Goal: Task Accomplishment & Management: Manage account settings

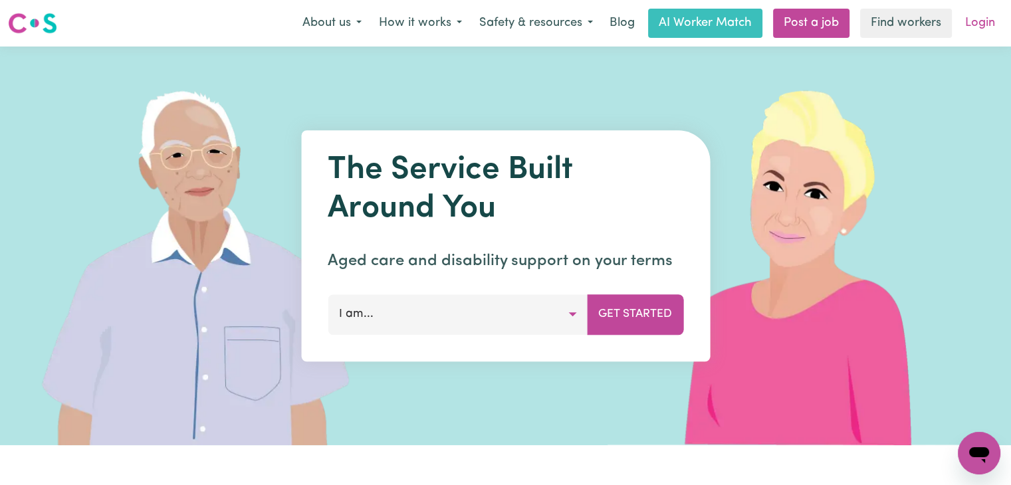
click at [968, 29] on link "Login" at bounding box center [980, 23] width 46 height 29
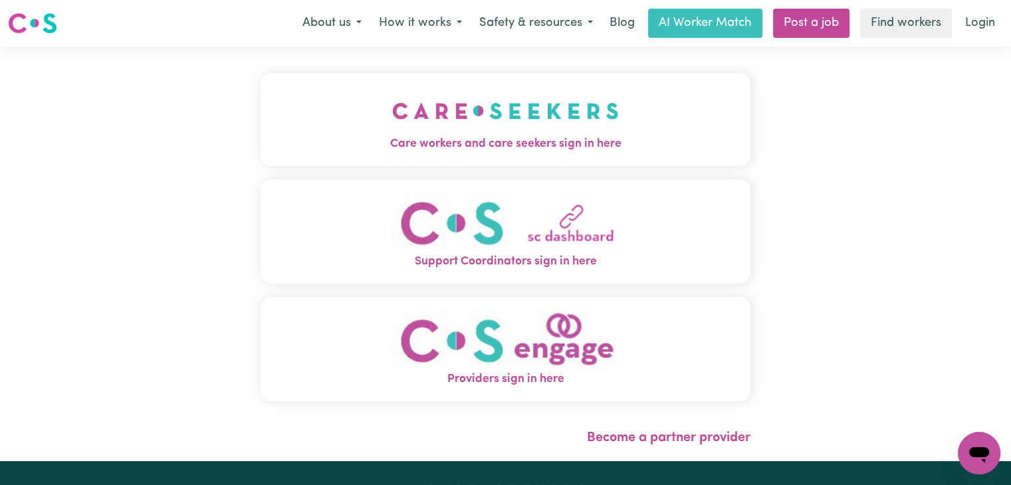
click at [653, 101] on button "Care workers and care seekers sign in here" at bounding box center [506, 119] width 490 height 93
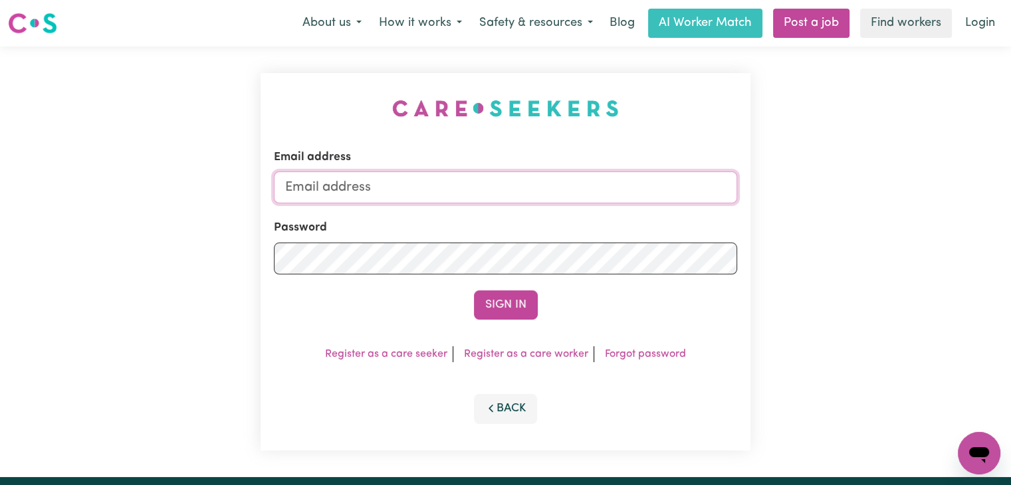
click at [517, 179] on input "Email address" at bounding box center [505, 188] width 463 height 32
type input "StevenLy@careseekers.com.au"
click at [519, 301] on button "Sign In" at bounding box center [506, 305] width 64 height 29
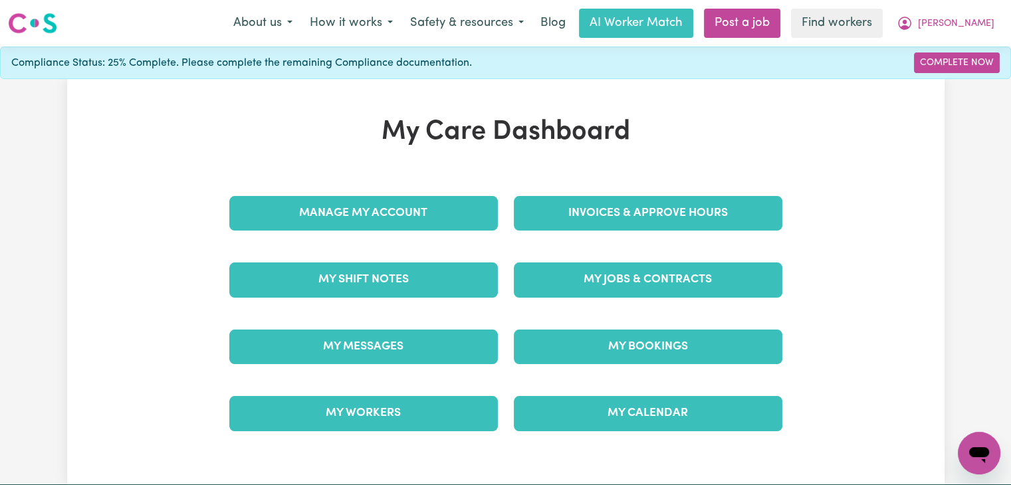
scroll to position [16, 0]
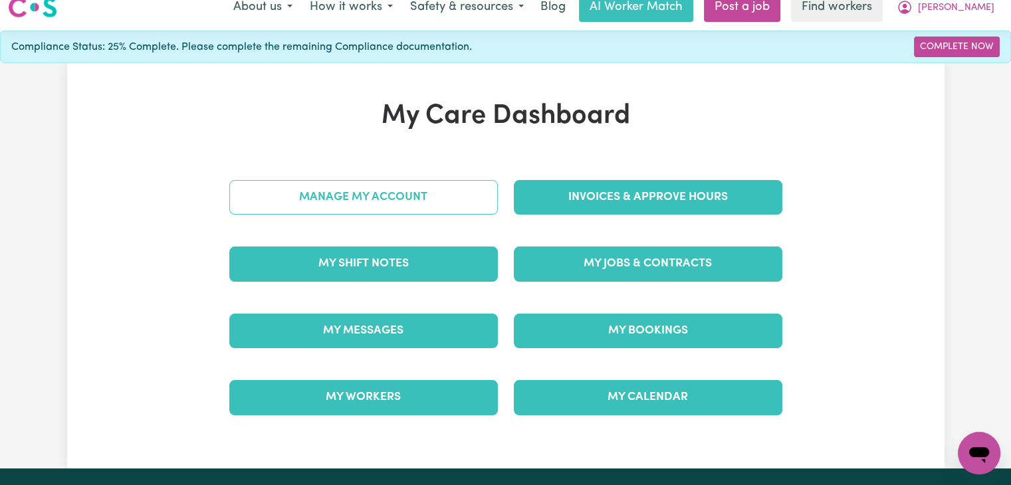
click at [415, 200] on link "Manage My Account" at bounding box center [363, 197] width 269 height 35
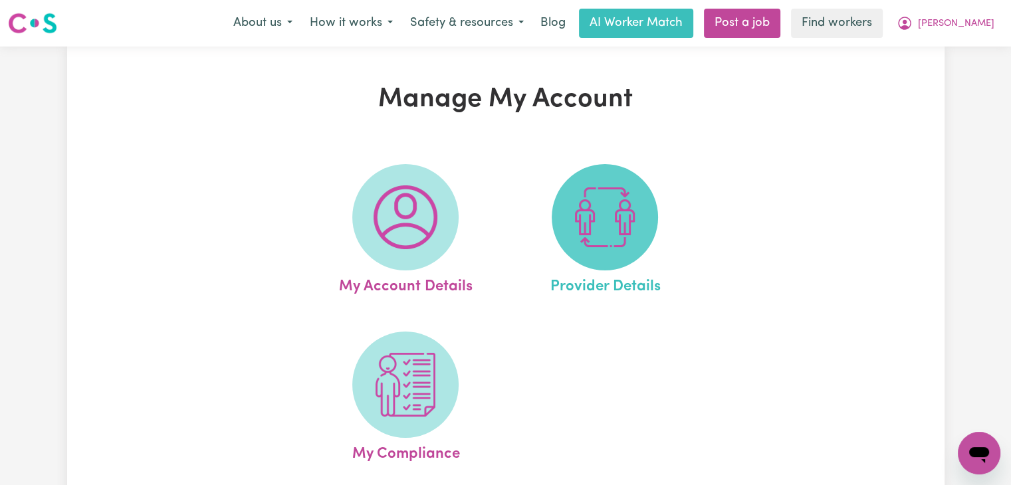
click at [647, 233] on span at bounding box center [605, 217] width 106 height 106
select select "NDIS_FUNDING_PLAN_MANAGED"
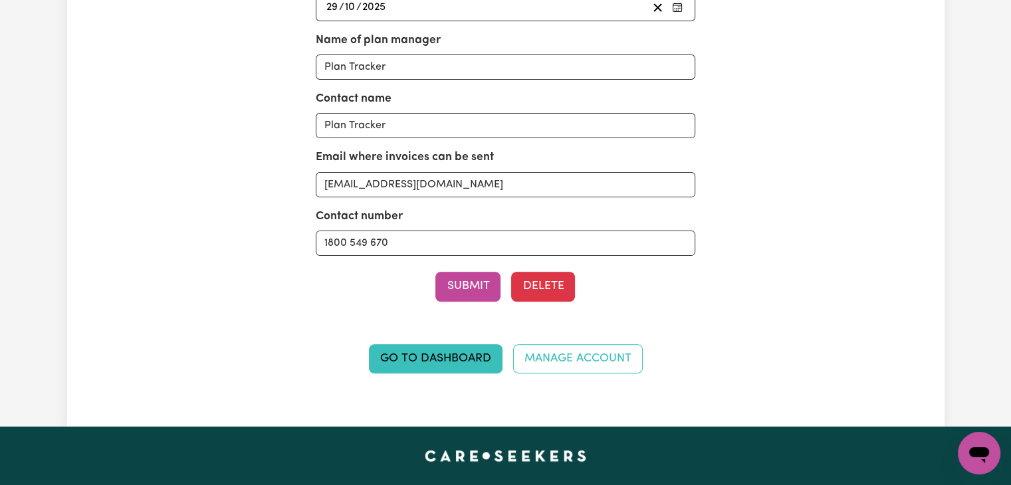
scroll to position [414, 0]
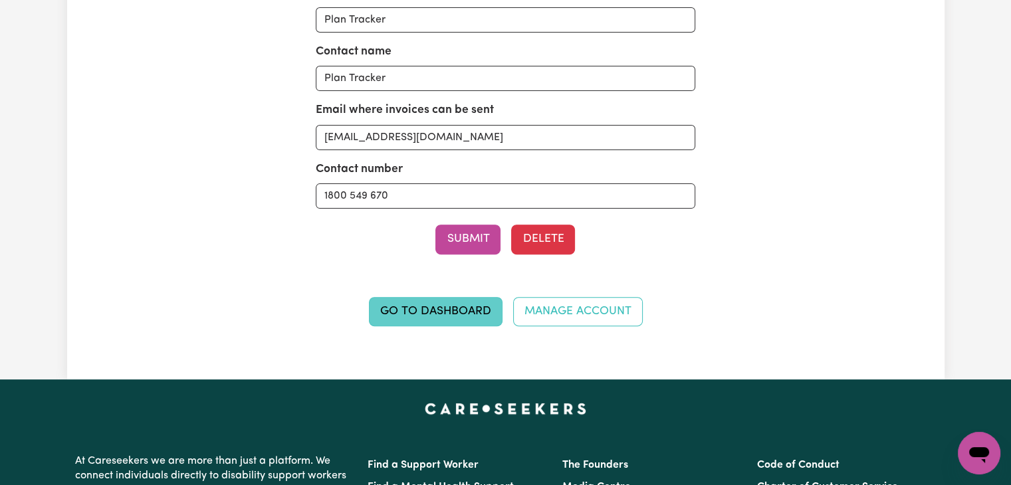
click at [456, 310] on link "Go to Dashboard" at bounding box center [436, 311] width 134 height 29
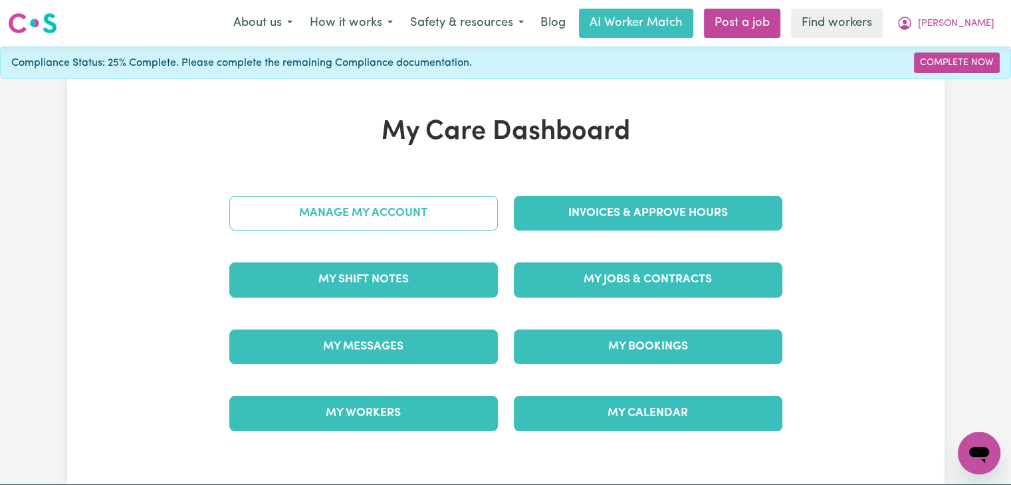
click at [439, 211] on link "Manage My Account" at bounding box center [363, 213] width 269 height 35
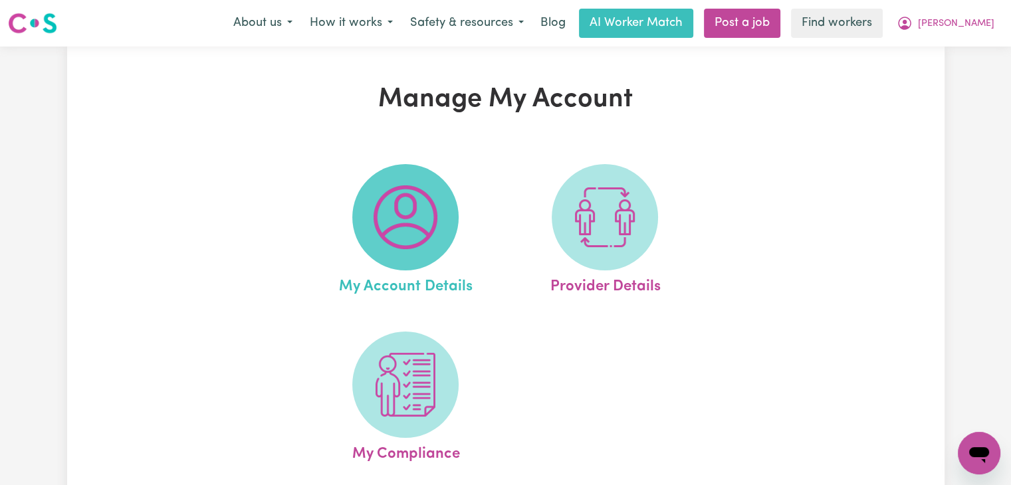
click at [424, 219] on img at bounding box center [406, 217] width 64 height 64
select select "text"
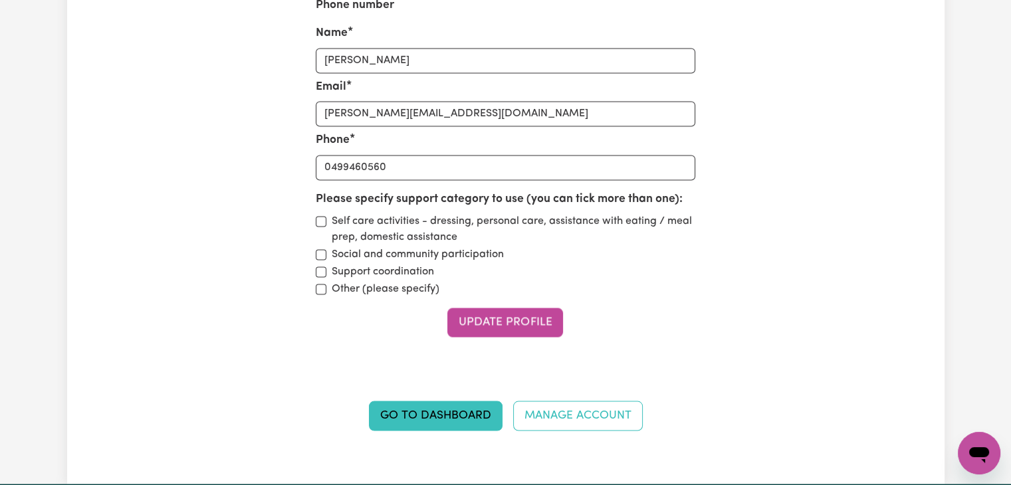
scroll to position [2342, 0]
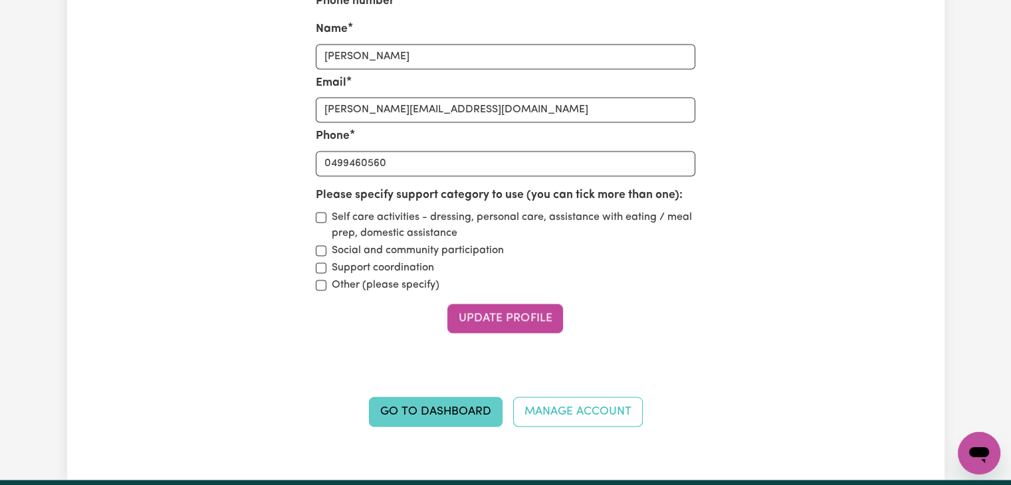
click at [485, 411] on link "Go to Dashboard" at bounding box center [436, 411] width 134 height 29
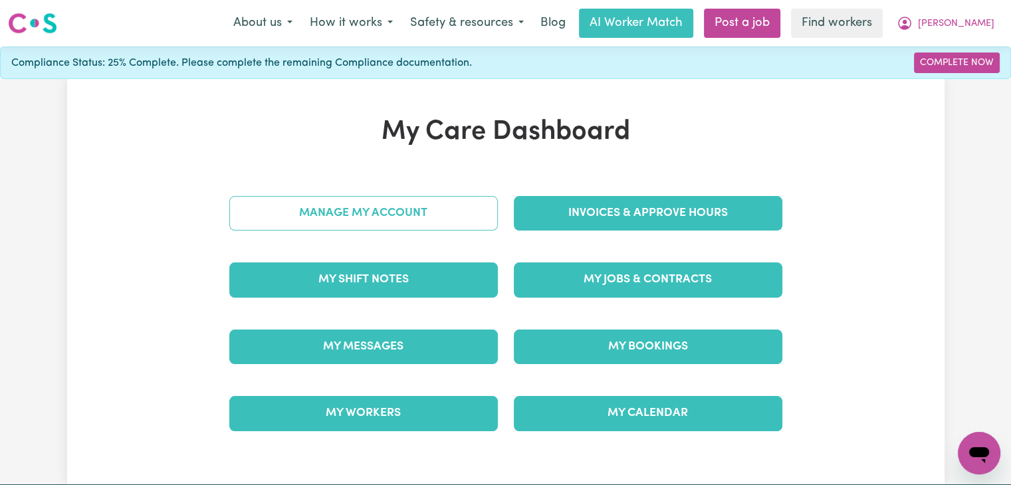
click at [411, 229] on link "Manage My Account" at bounding box center [363, 213] width 269 height 35
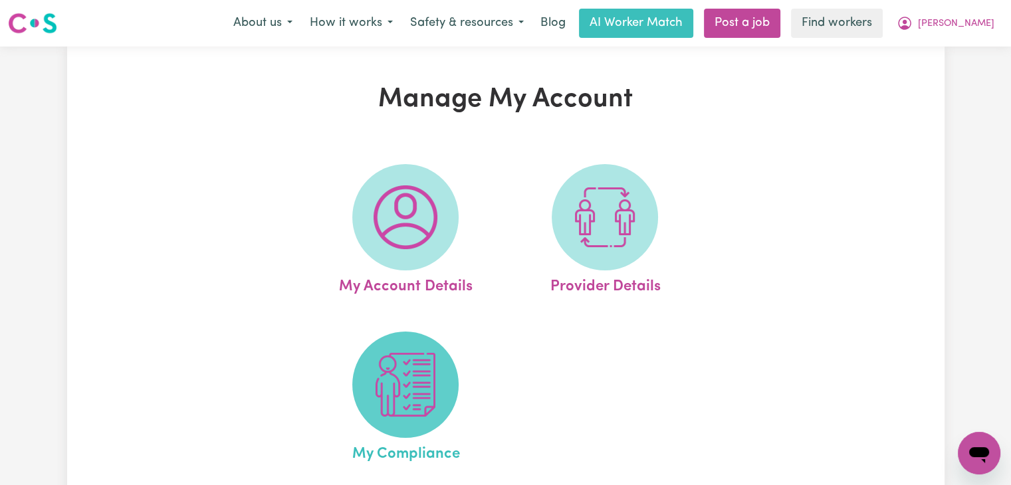
click at [406, 369] on img at bounding box center [406, 385] width 64 height 64
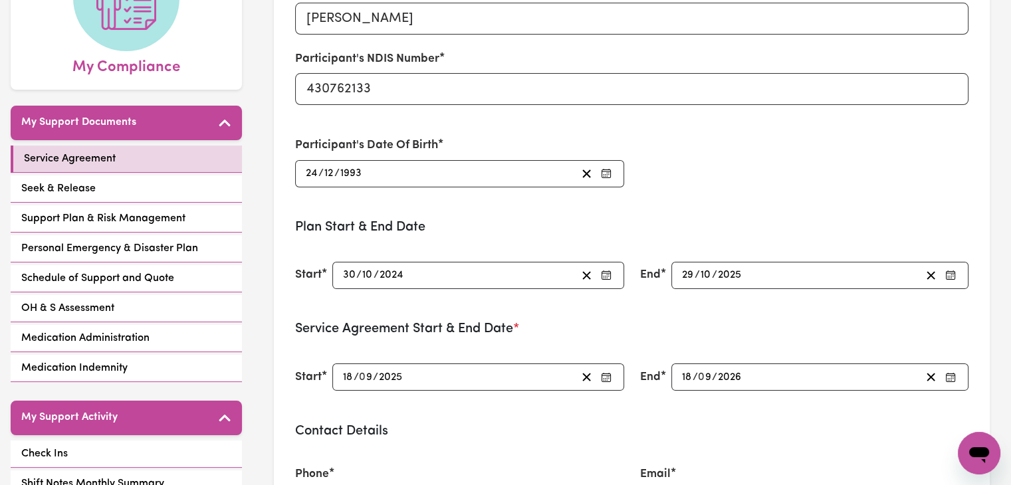
scroll to position [197, 0]
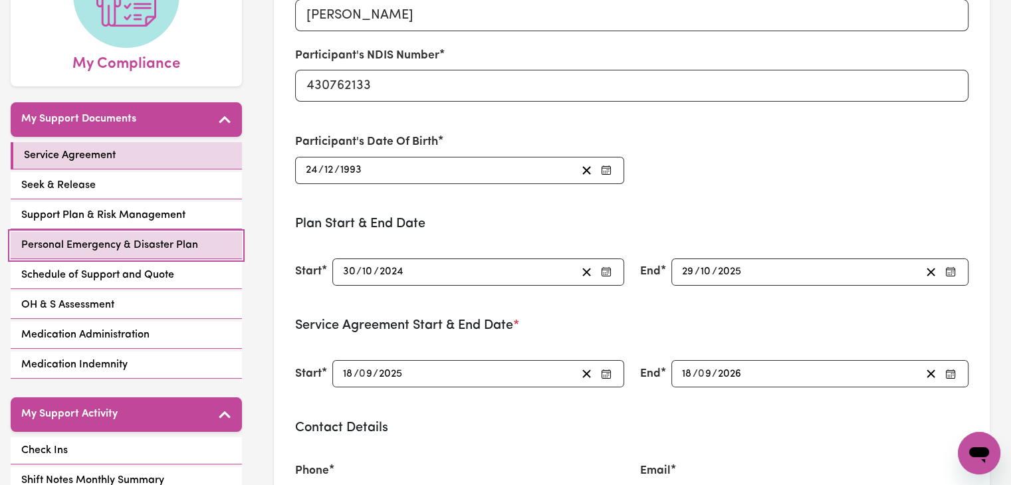
click at [171, 237] on span "Personal Emergency & Disaster Plan" at bounding box center [109, 245] width 177 height 16
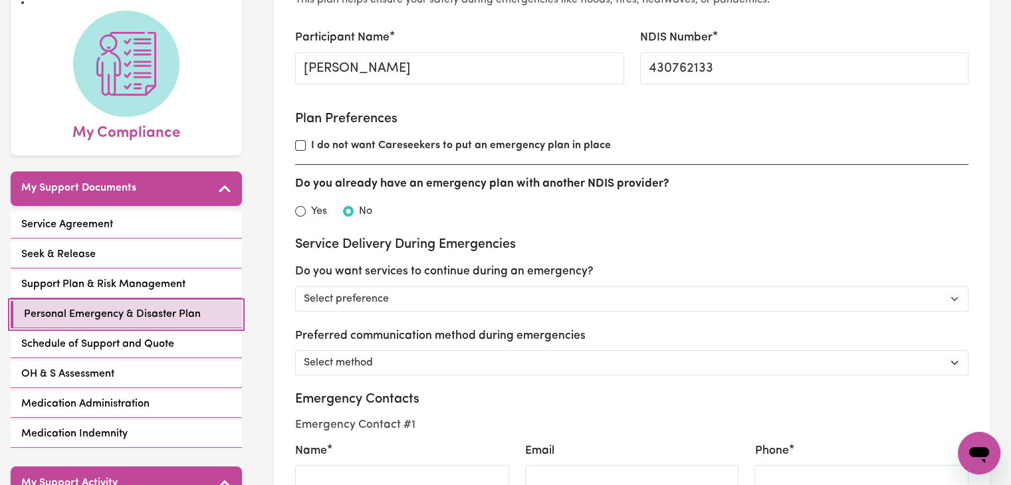
scroll to position [134, 0]
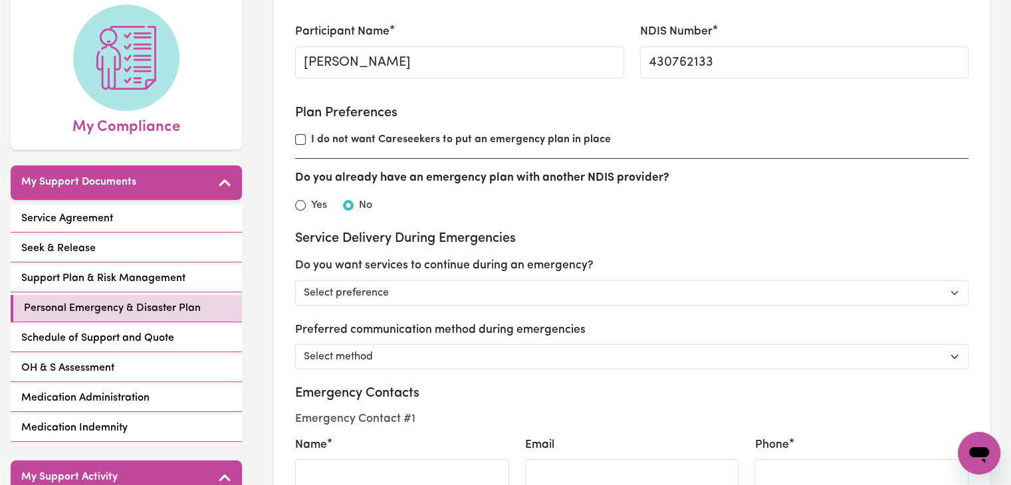
click at [423, 143] on strong "I do not want Careseekers to put an emergency plan in place" at bounding box center [461, 139] width 300 height 11
click at [306, 143] on input "I do not want Careseekers to put an emergency plan in place" at bounding box center [300, 139] width 11 height 11
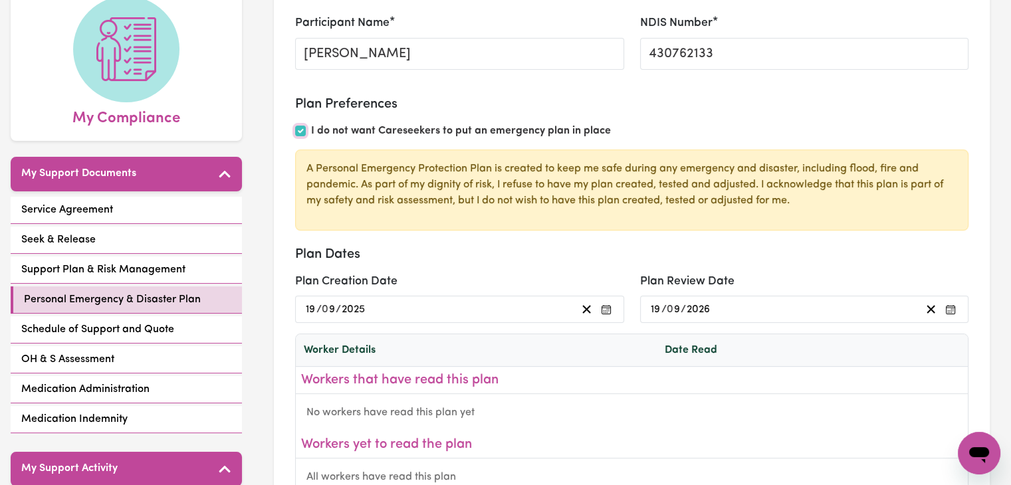
scroll to position [0, 0]
click at [492, 129] on strong "I do not want Careseekers to put an emergency plan in place" at bounding box center [461, 131] width 300 height 11
click at [306, 129] on input "I do not want Careseekers to put an emergency plan in place" at bounding box center [300, 131] width 11 height 11
click at [302, 130] on input "I do not want Careseekers to put an emergency plan in place" at bounding box center [300, 131] width 11 height 11
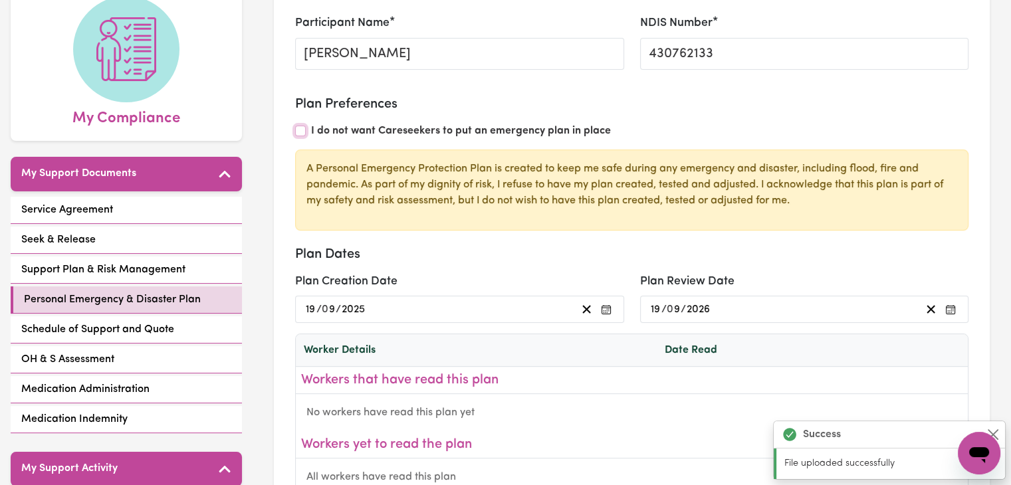
checkbox input "false"
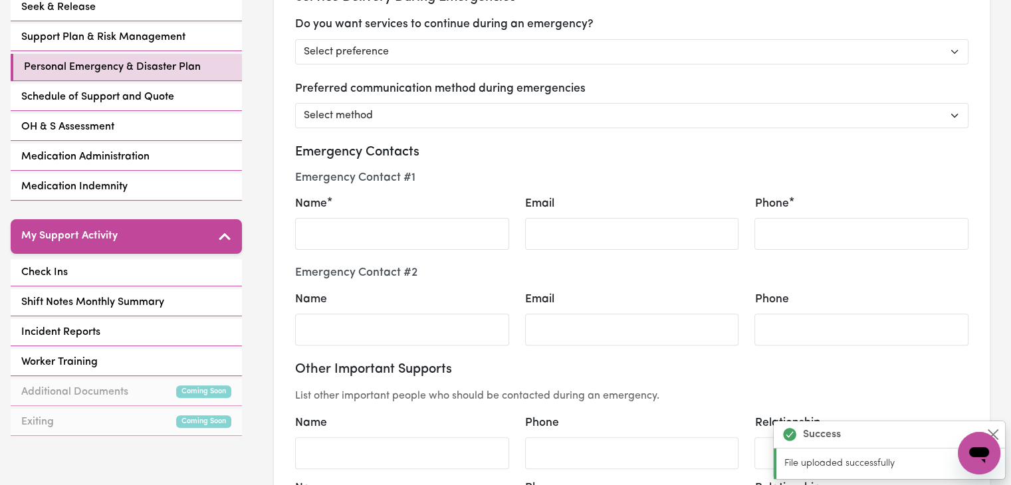
scroll to position [381, 0]
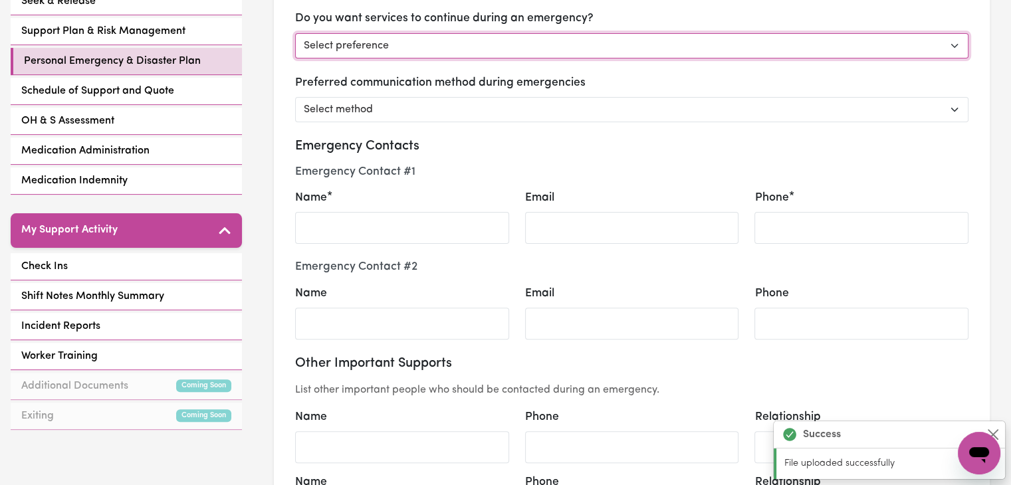
click at [686, 42] on select "Select preference Yes - continue as critical to daily living No - postpone/canc…" at bounding box center [631, 45] width 673 height 25
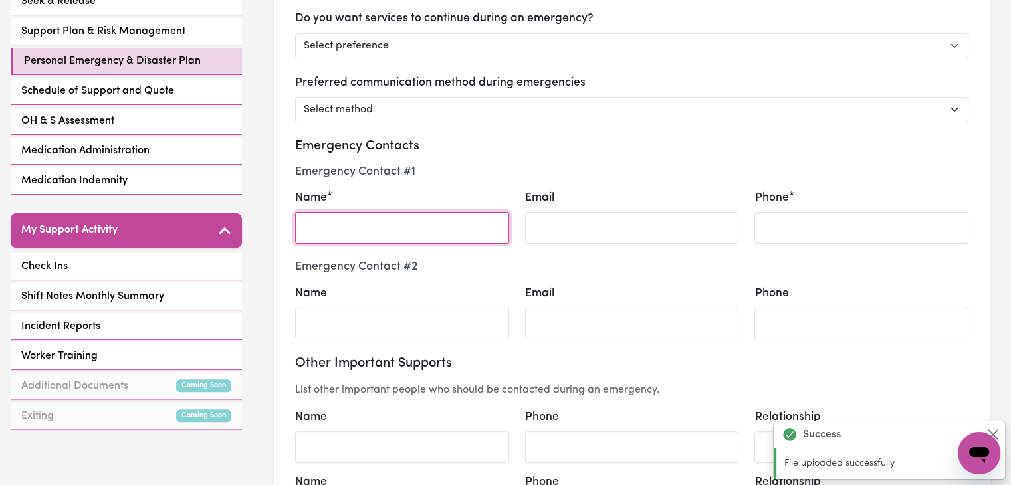
click at [407, 227] on input "Name" at bounding box center [402, 228] width 214 height 32
type input "David Ly"
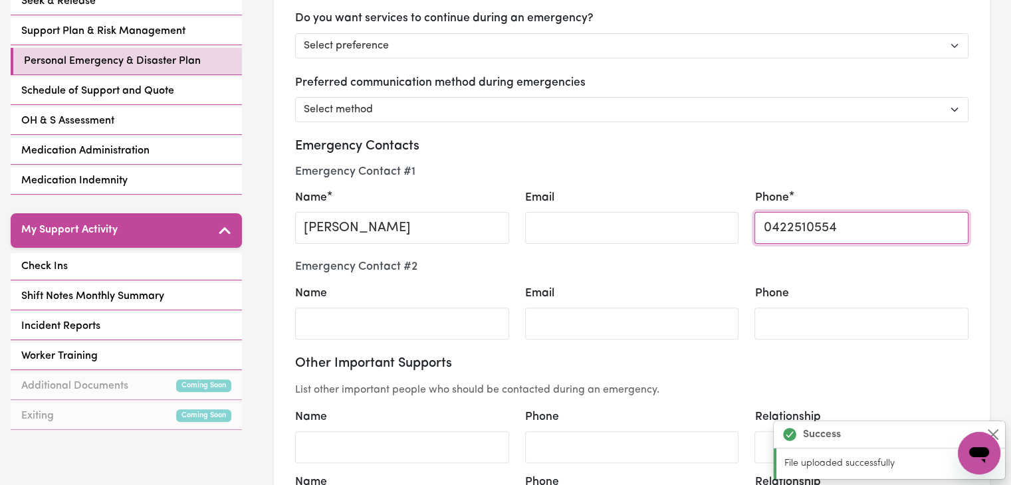
type input "0422510554"
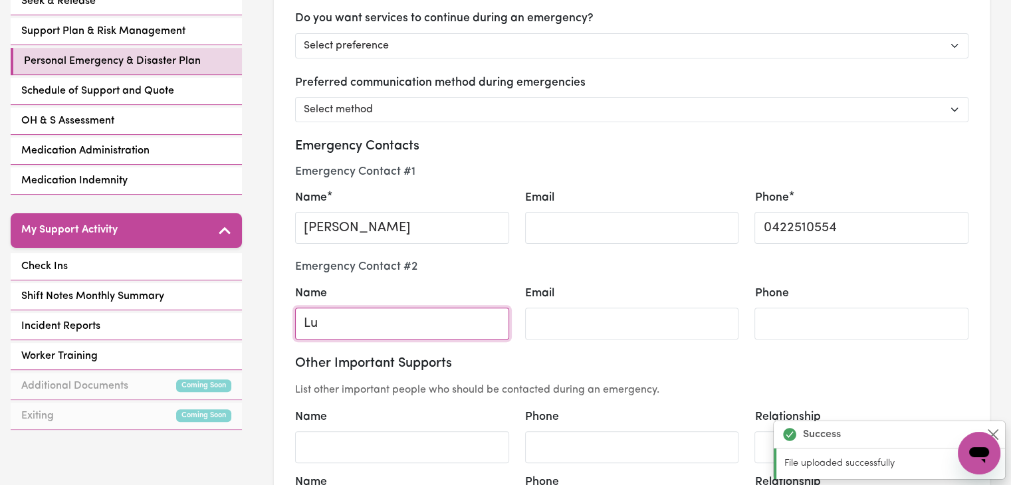
type input "L"
click at [699, 166] on h4 "Emergency Contact # 1" at bounding box center [631, 172] width 673 height 14
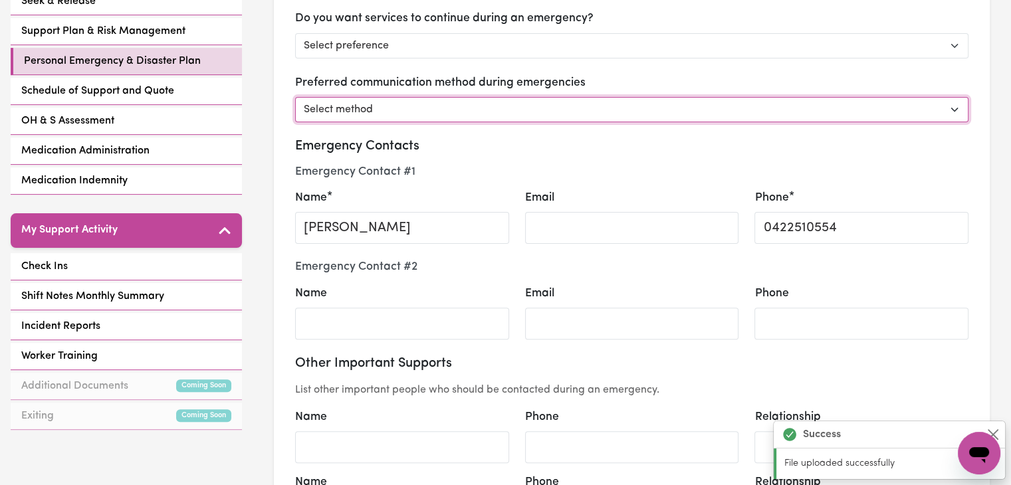
click at [797, 102] on select "Select method Phone Email Other" at bounding box center [631, 109] width 673 height 25
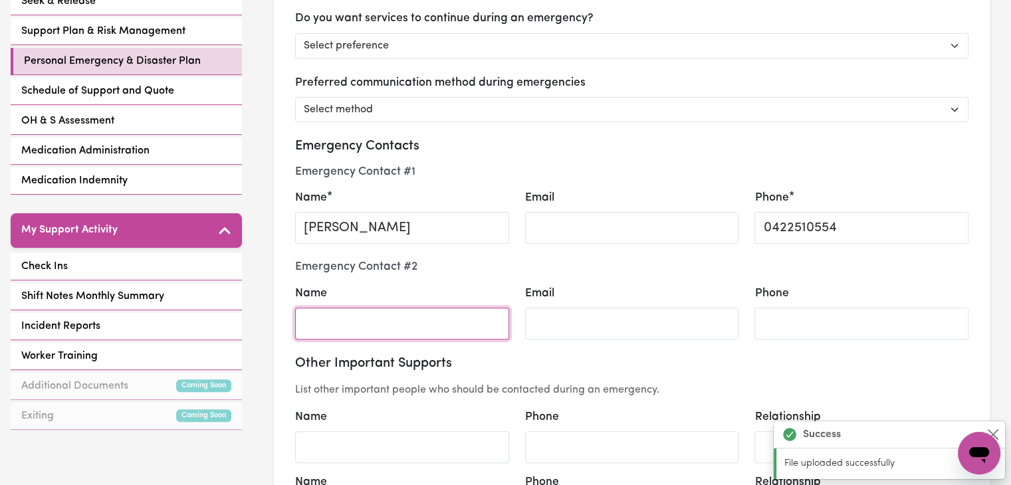
click at [402, 331] on input "Name" at bounding box center [402, 324] width 214 height 32
type input "Lucky Ly"
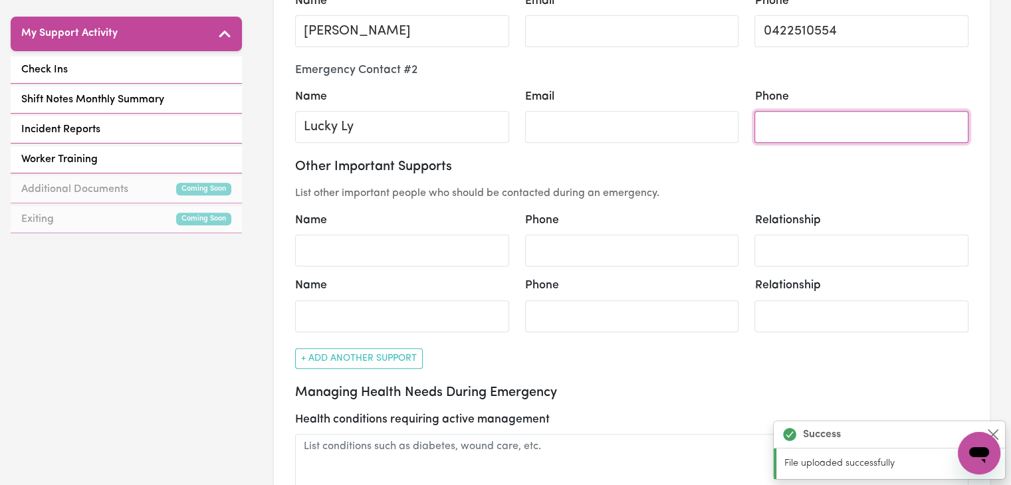
scroll to position [581, 0]
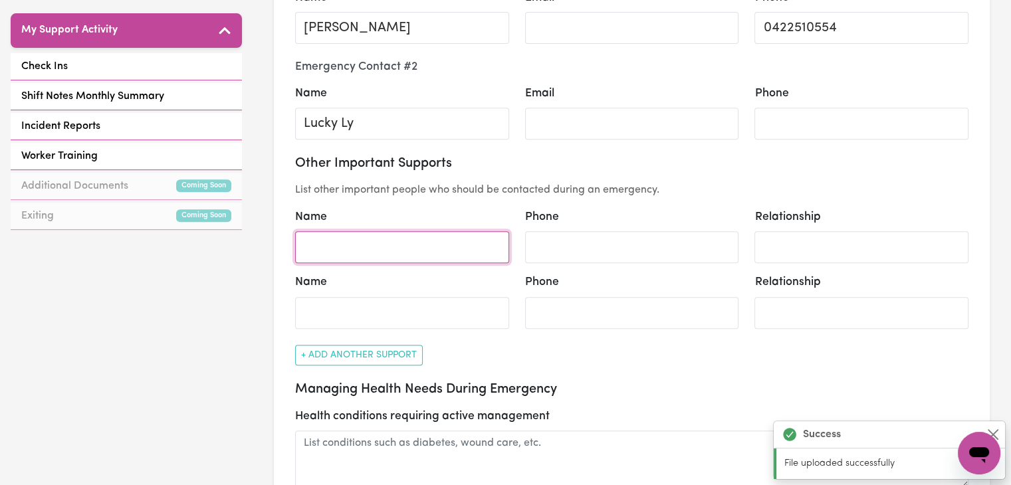
click at [467, 244] on input "Name" at bounding box center [402, 247] width 214 height 32
type input "Patrick Brennan"
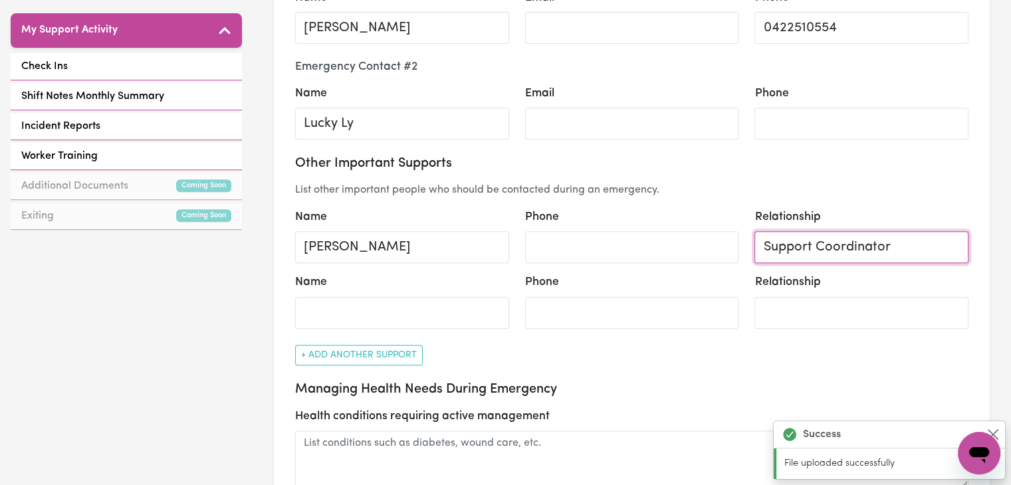
type input "Support Coordinator"
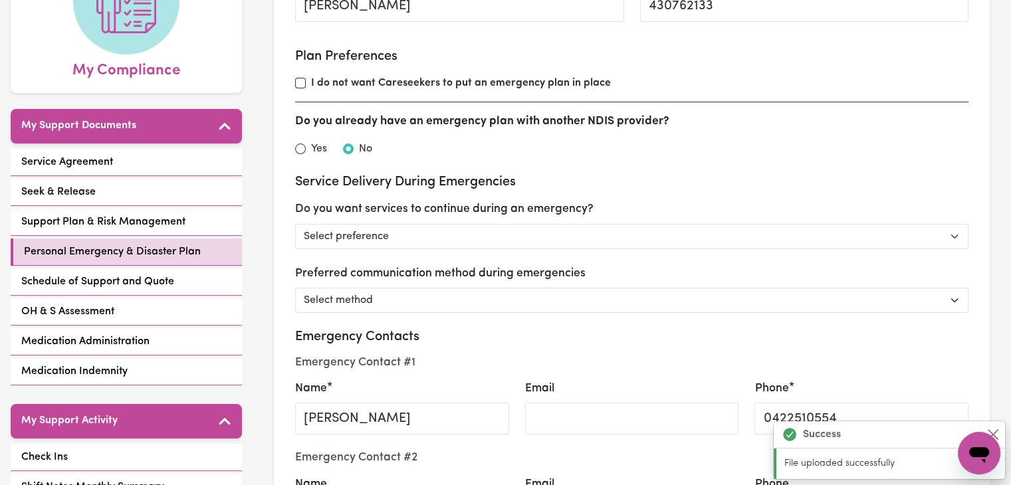
scroll to position [71, 0]
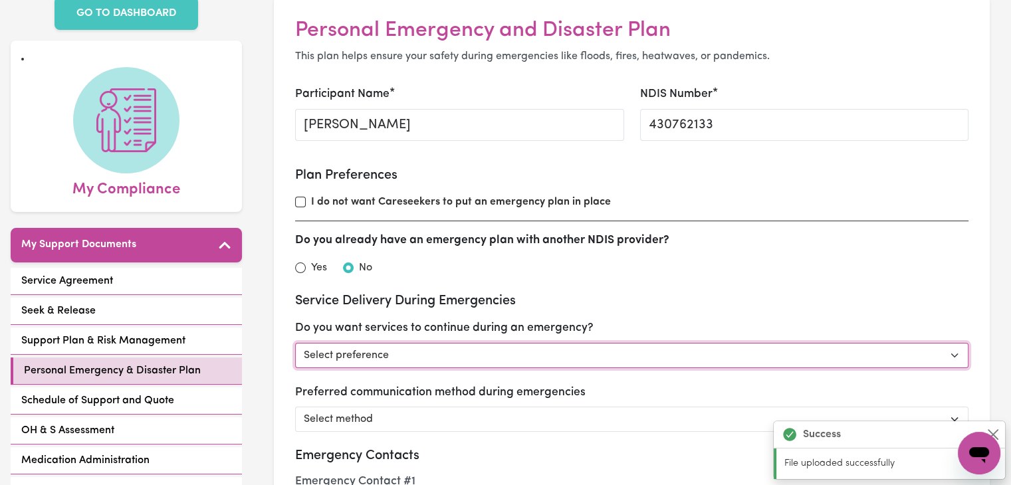
click at [638, 350] on select "Select preference Yes - continue as critical to daily living No - postpone/canc…" at bounding box center [631, 355] width 673 height 25
select select "other"
click at [295, 343] on select "Select preference Yes - continue as critical to daily living No - postpone/canc…" at bounding box center [631, 355] width 673 height 25
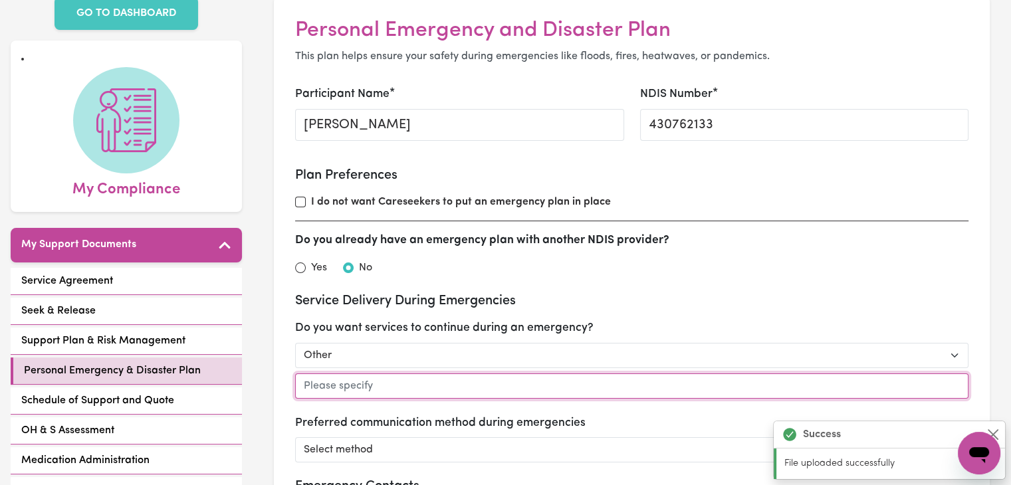
click at [523, 389] on input "text" at bounding box center [631, 386] width 673 height 25
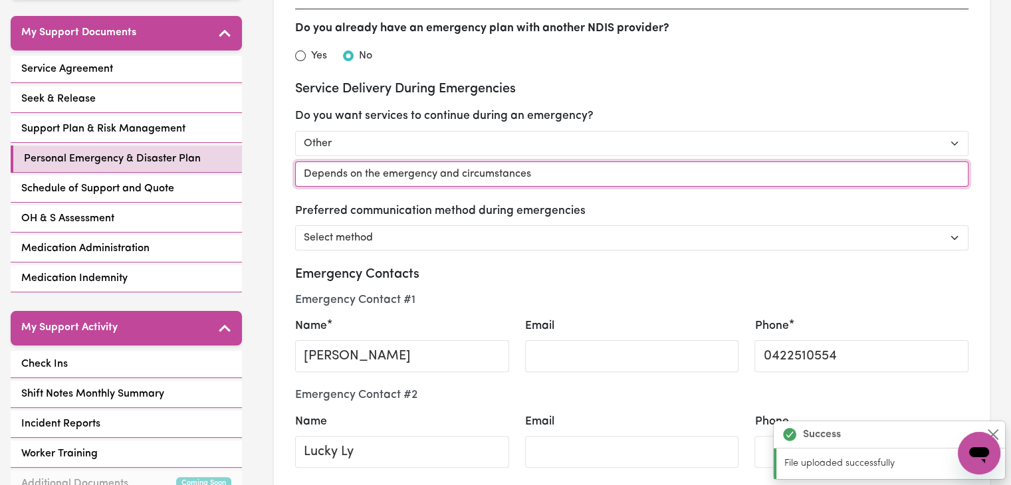
scroll to position [307, 0]
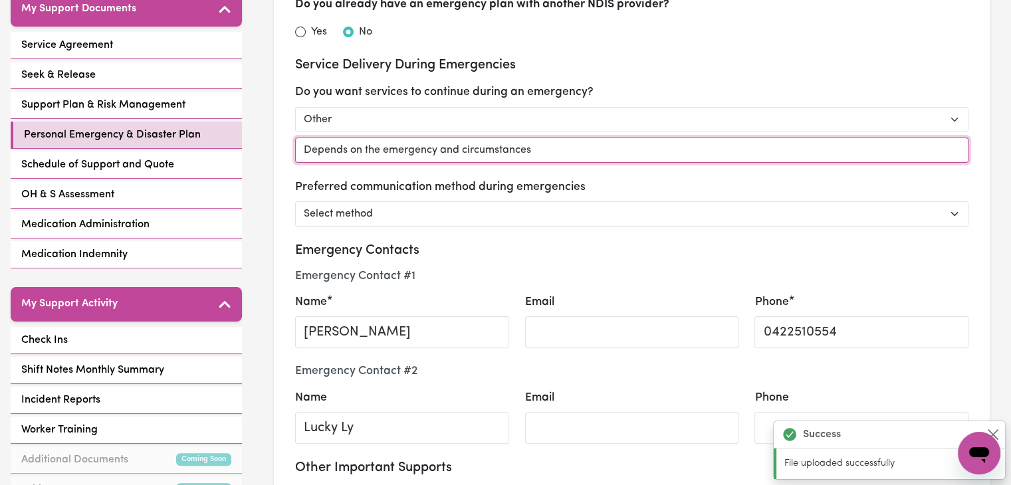
type input "Depends on the emergency and circumstances"
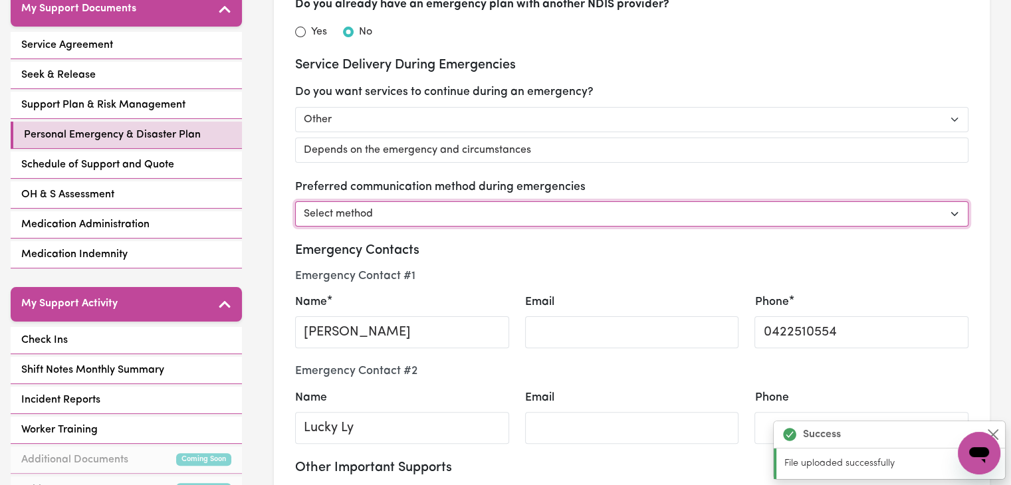
click at [677, 212] on select "Select method Phone Email Other" at bounding box center [631, 213] width 673 height 25
select select "other"
select select "phone"
click at [295, 201] on select "Select method Phone Email Other" at bounding box center [631, 213] width 673 height 25
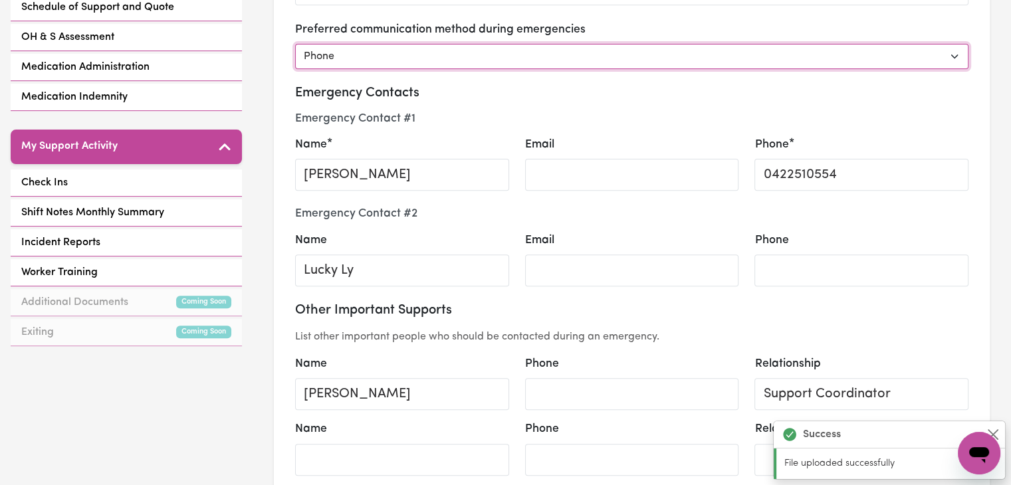
scroll to position [475, 0]
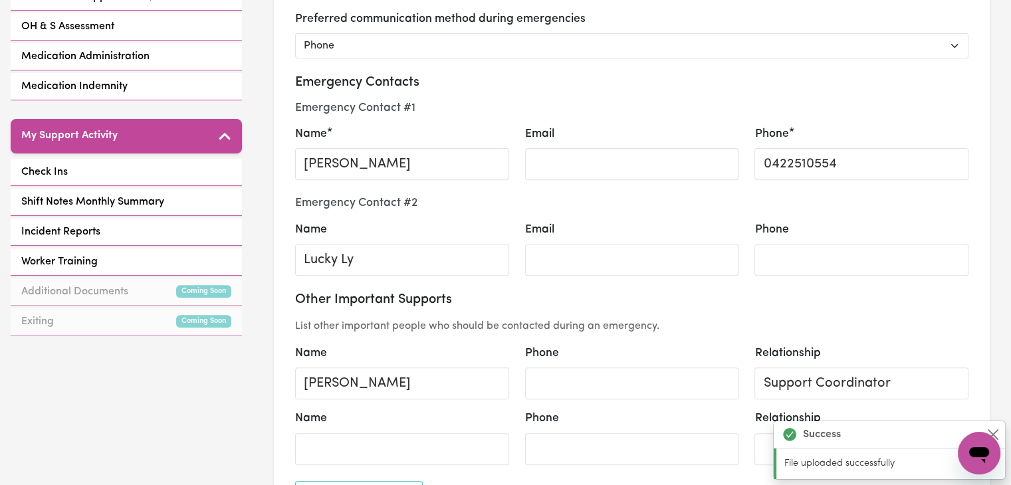
click at [804, 232] on div "Phone" at bounding box center [862, 248] width 214 height 55
click at [796, 246] on input "Phone" at bounding box center [862, 260] width 214 height 32
select select "other"
select select "phone"
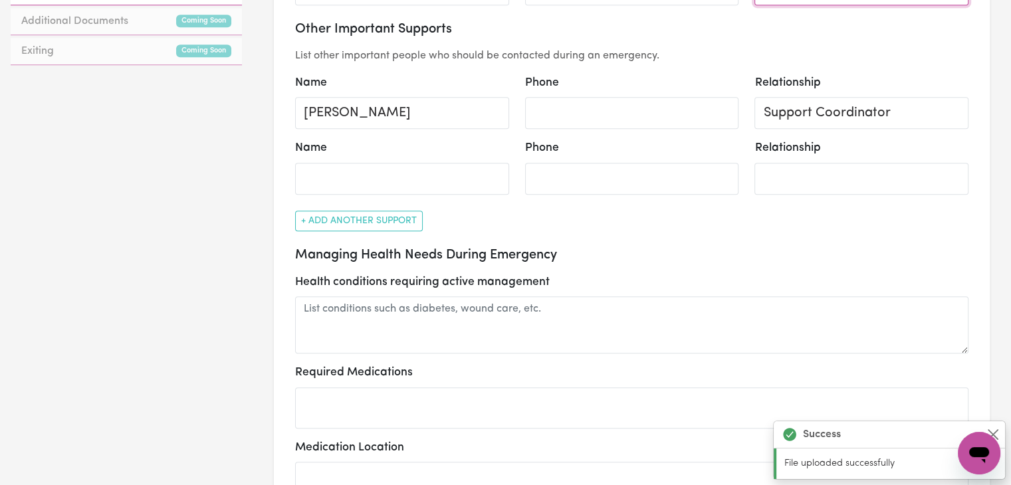
scroll to position [749, 0]
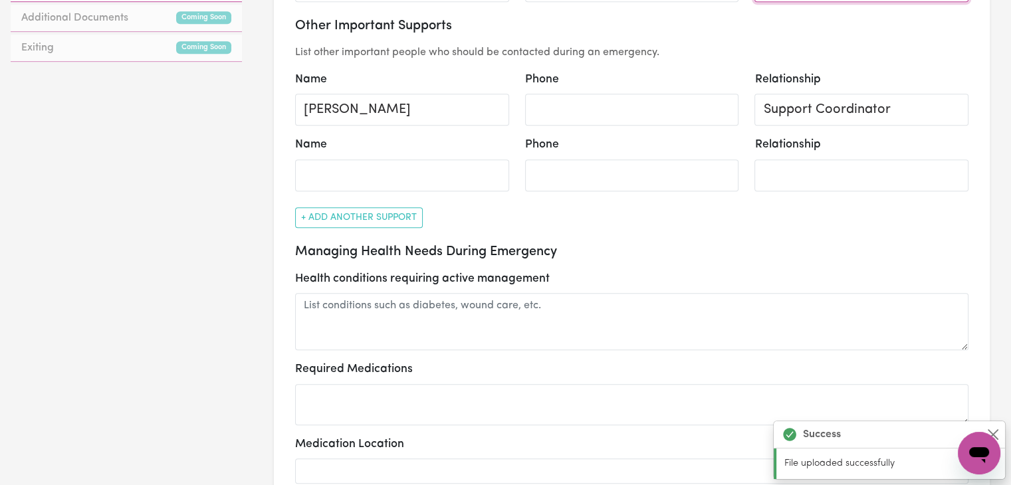
type input "0404204532"
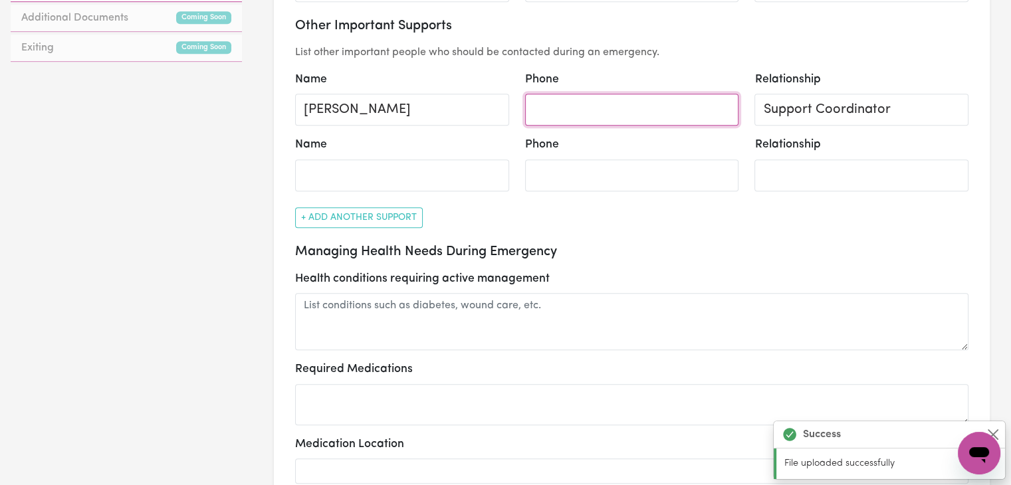
click at [617, 112] on input "Phone" at bounding box center [632, 110] width 214 height 32
select select "other"
select select "phone"
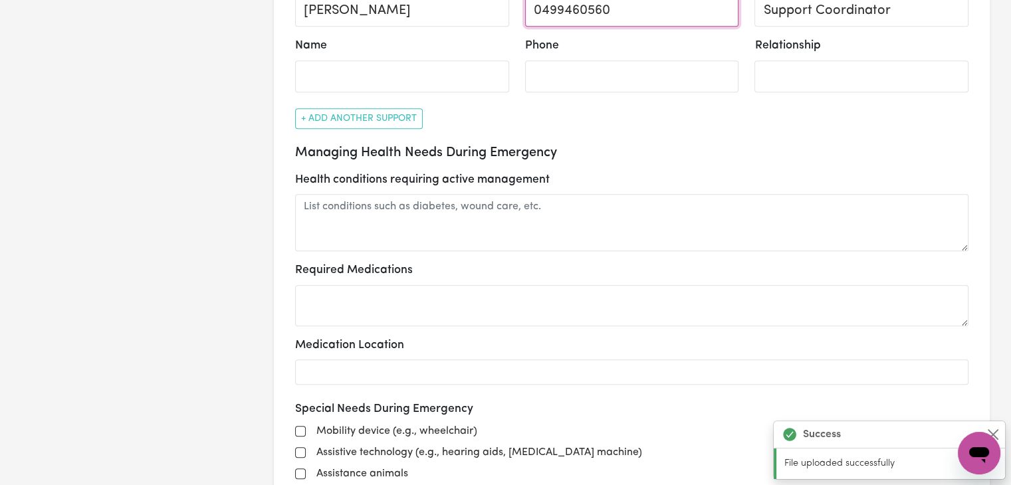
scroll to position [883, 0]
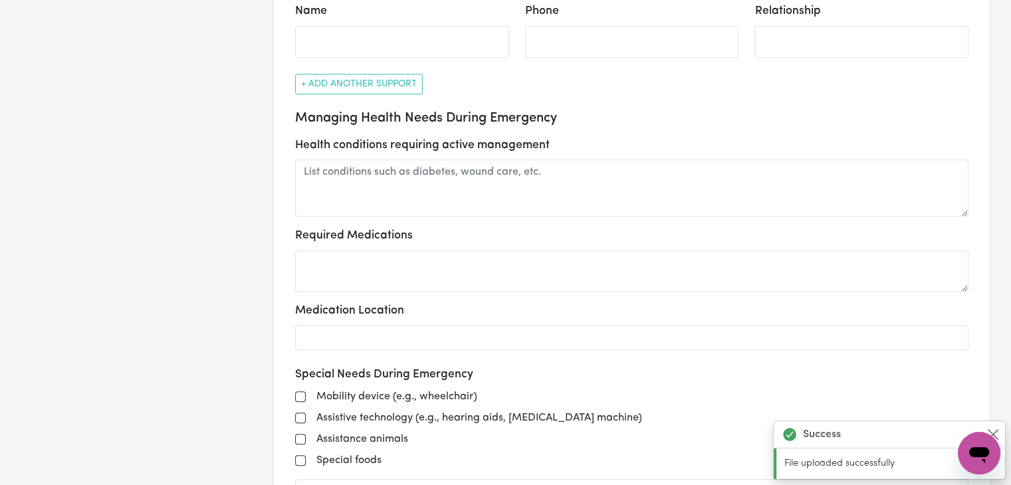
type input "0499460560"
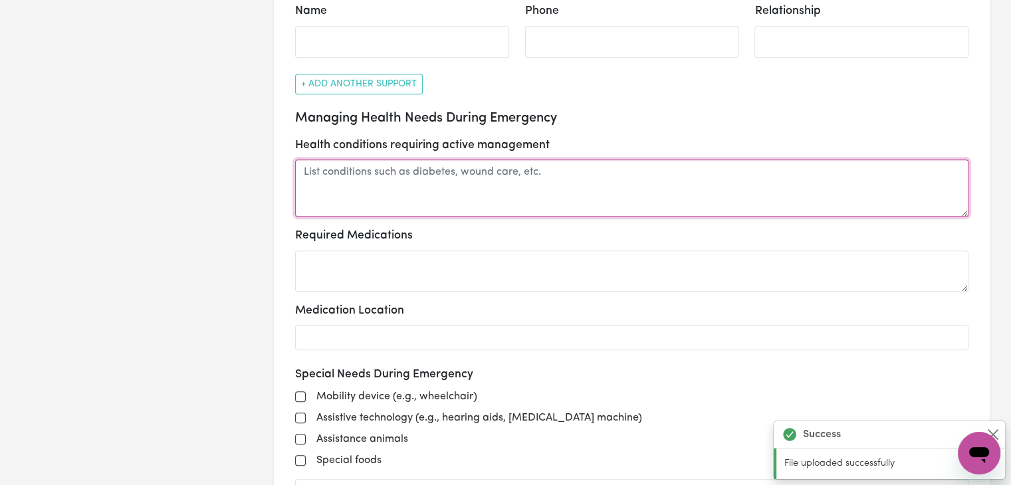
click at [710, 201] on textarea at bounding box center [631, 188] width 673 height 57
select select "other"
select select "phone"
click at [710, 201] on textarea at bounding box center [631, 188] width 673 height 57
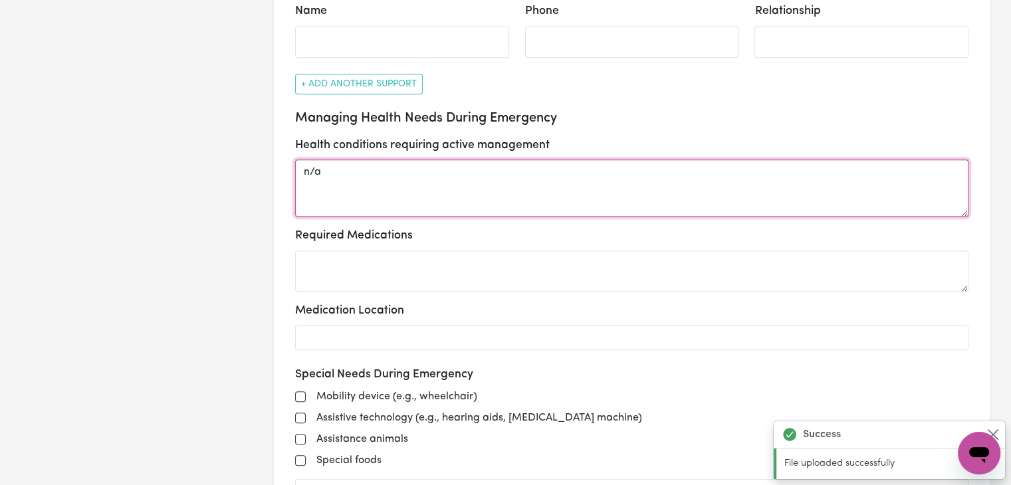
type textarea "n/a"
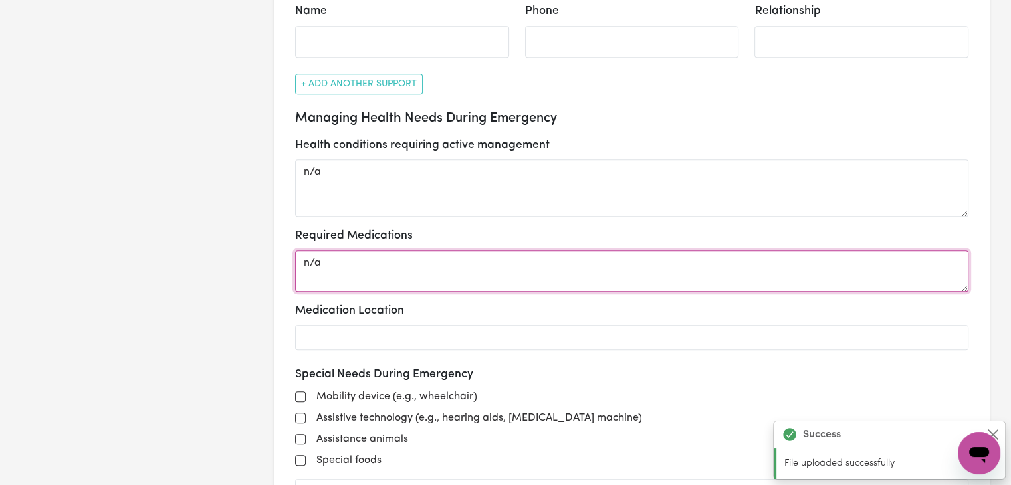
type textarea "n/a"
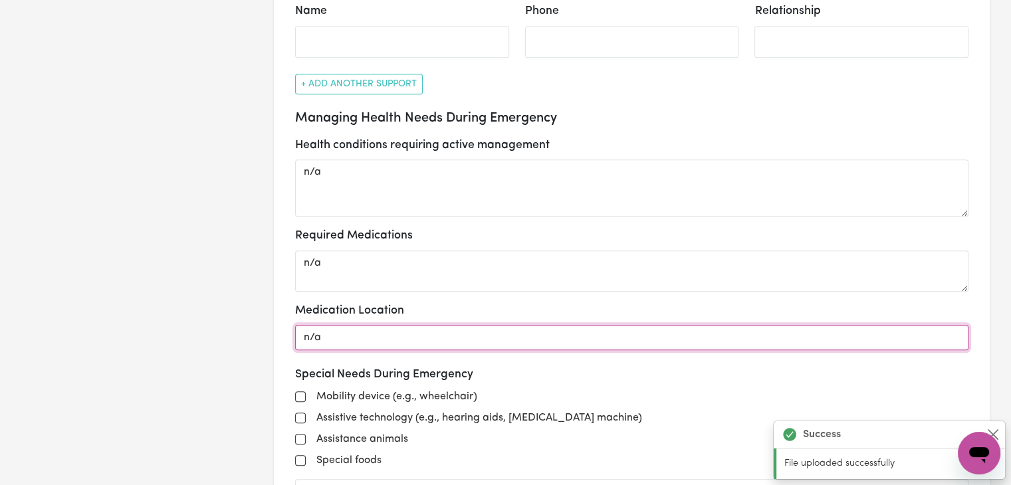
type input "n/a"
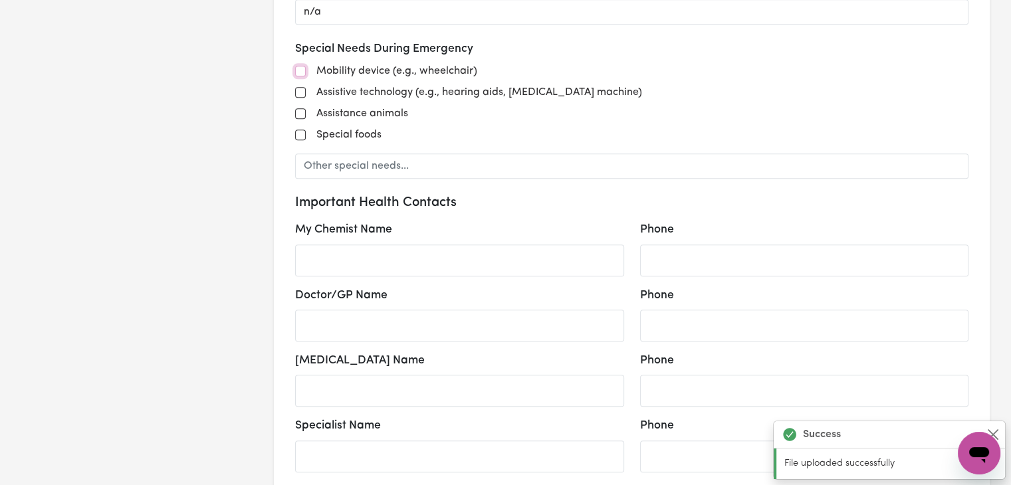
scroll to position [1212, 0]
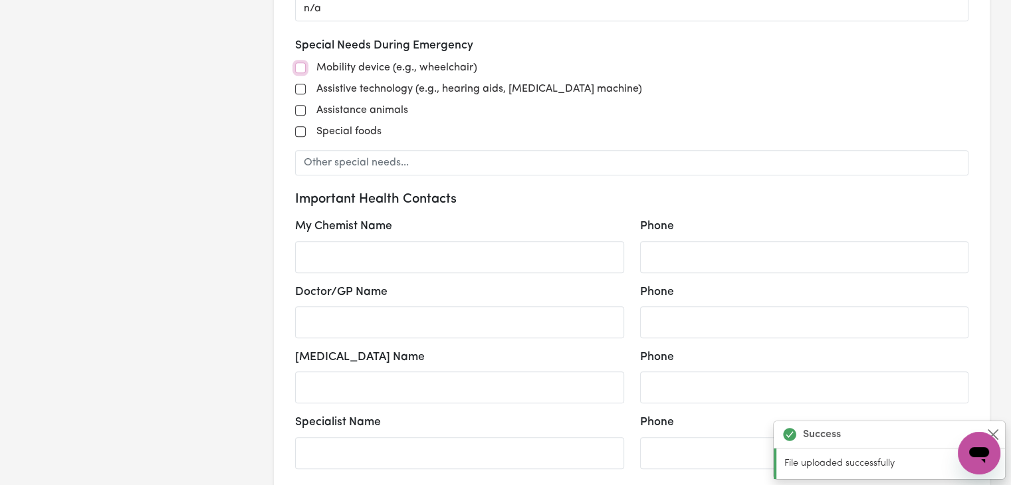
select select "other"
select select "phone"
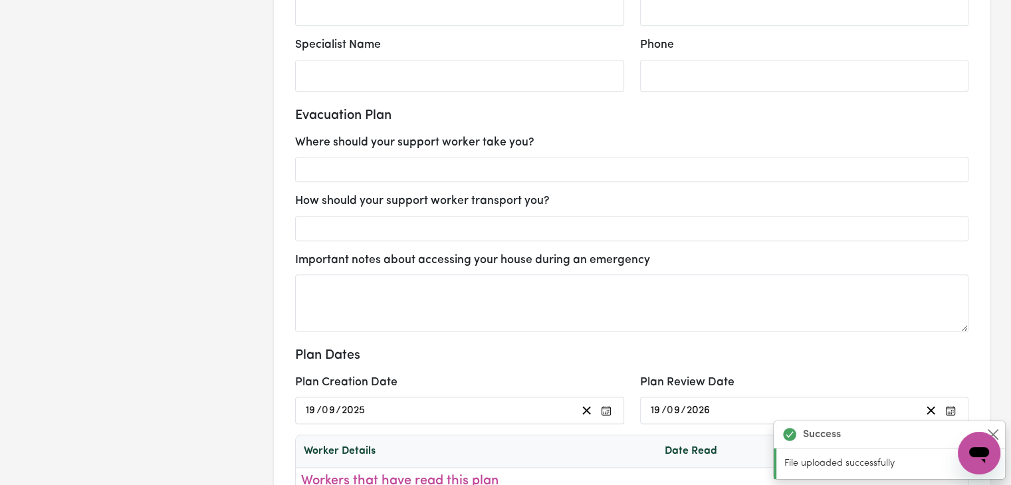
scroll to position [1593, 0]
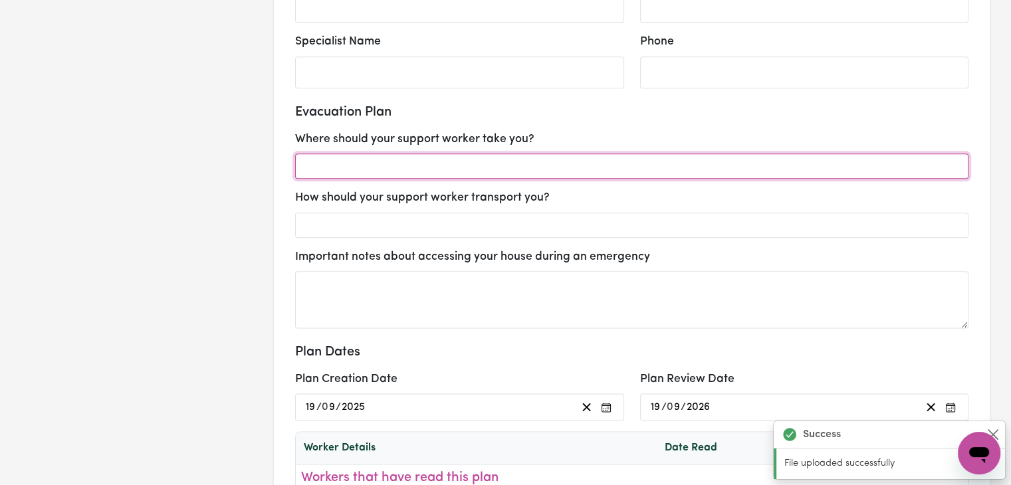
click at [644, 162] on input "text" at bounding box center [631, 166] width 673 height 25
type input "H"
type input "Nearest Hospital"
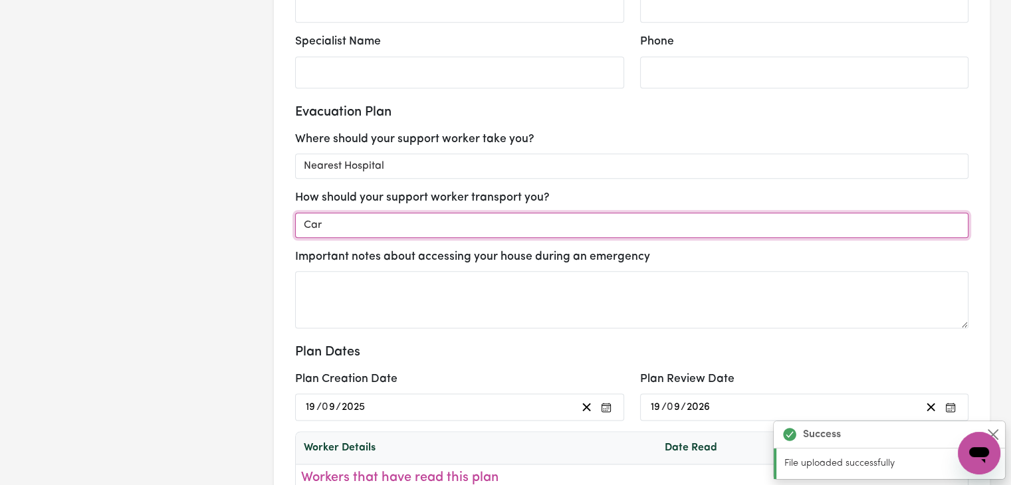
drag, startPoint x: 566, startPoint y: 221, endPoint x: 306, endPoint y: 207, distance: 260.9
click at [306, 207] on div "How should your support worker transport you? Car" at bounding box center [631, 213] width 673 height 48
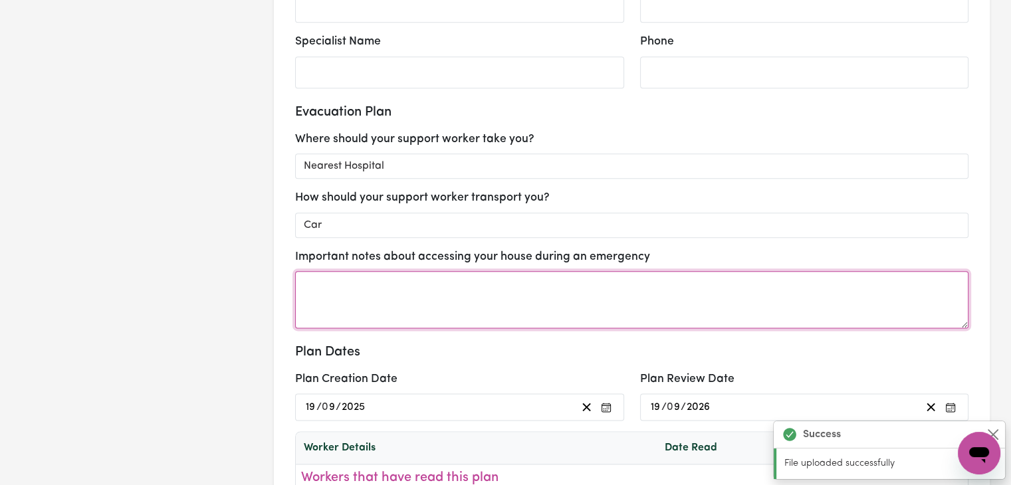
click at [360, 284] on textarea at bounding box center [631, 299] width 673 height 57
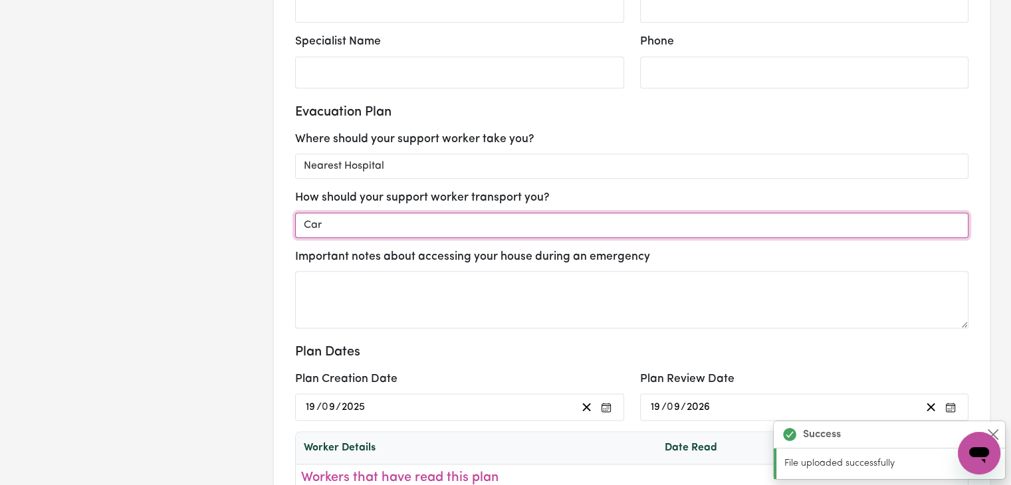
click at [462, 229] on input "Car" at bounding box center [631, 225] width 673 height 25
type input "Car / Call Ambulance"
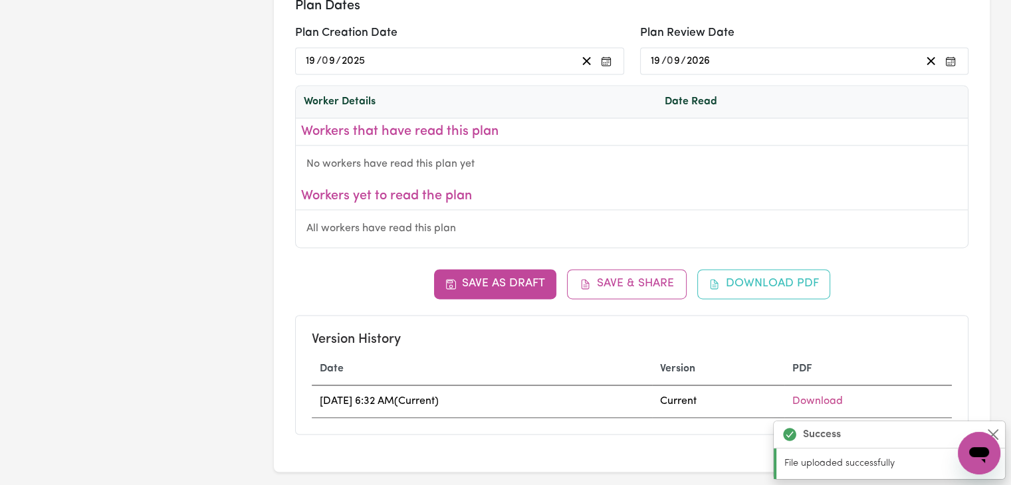
scroll to position [1950, 0]
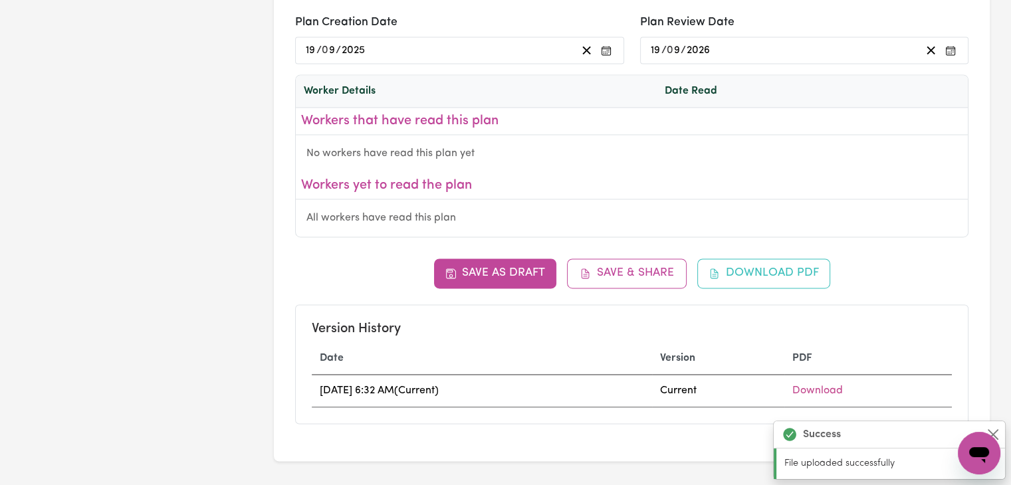
select select "other"
select select "phone"
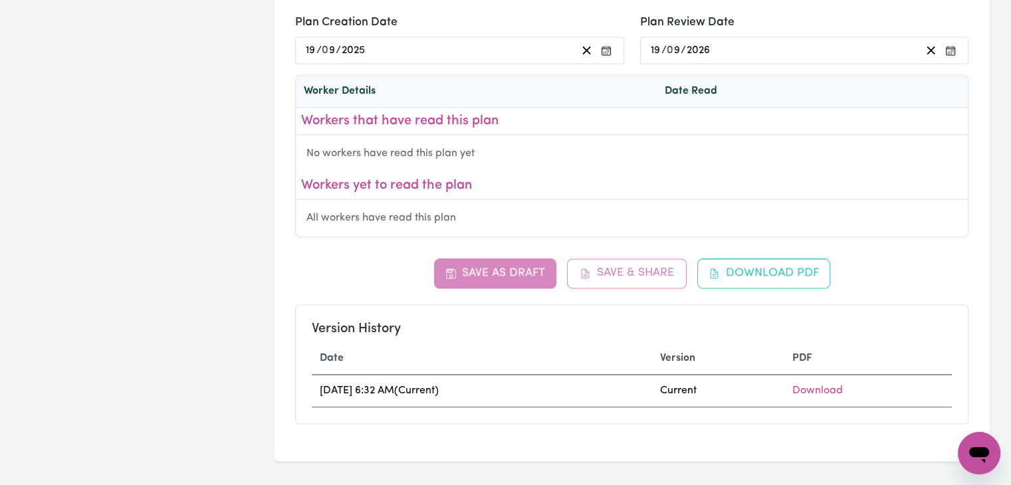
type input "Car / Call Ambulance"
click at [497, 279] on div "Save as Draft Save & Share Download PDF Version History Date Version PDF 19/09/…" at bounding box center [631, 341] width 673 height 165
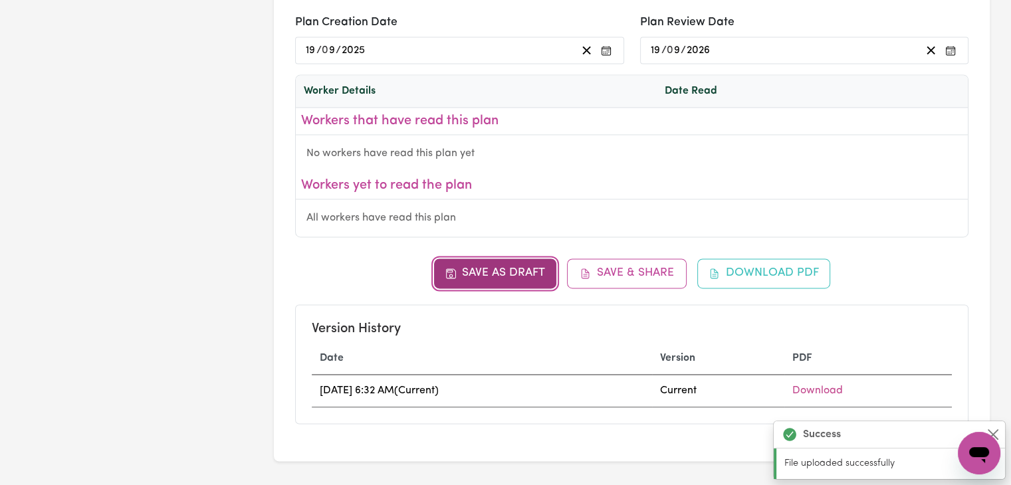
click at [510, 275] on button "Save as Draft" at bounding box center [495, 273] width 123 height 29
select select "other"
select select "phone"
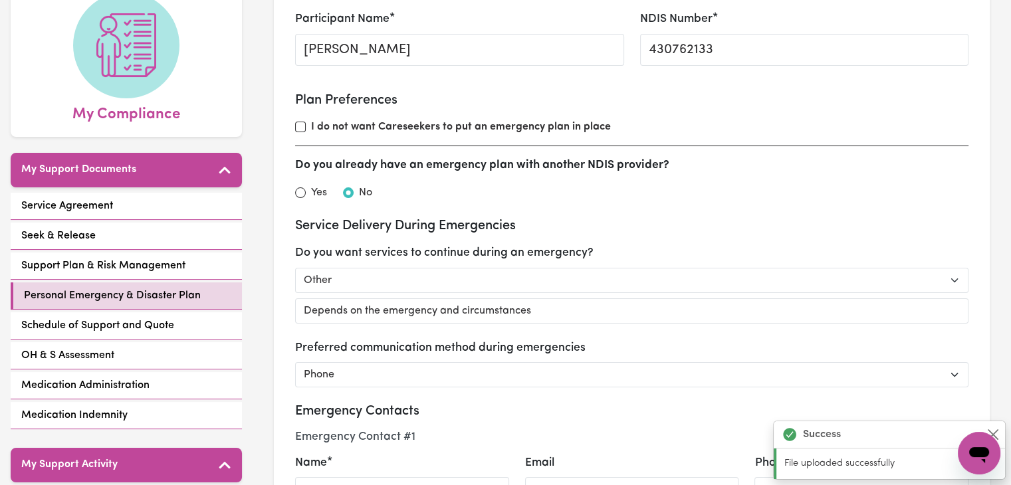
scroll to position [139, 0]
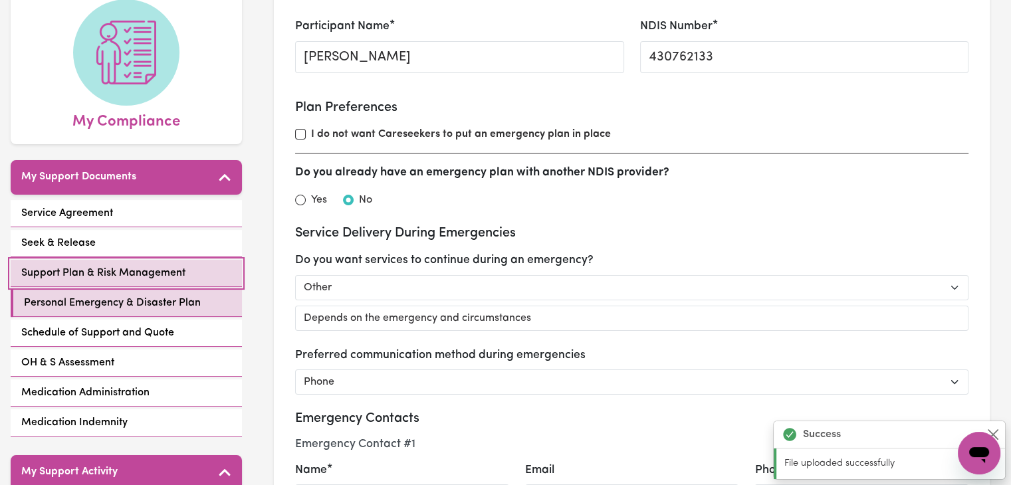
click at [162, 260] on link "Support Plan & Risk Management" at bounding box center [126, 273] width 231 height 27
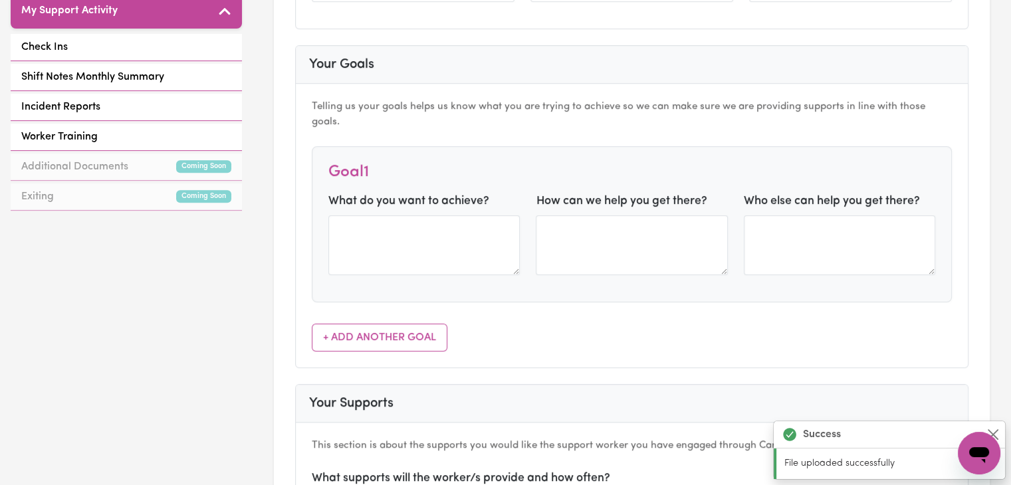
scroll to position [614, 0]
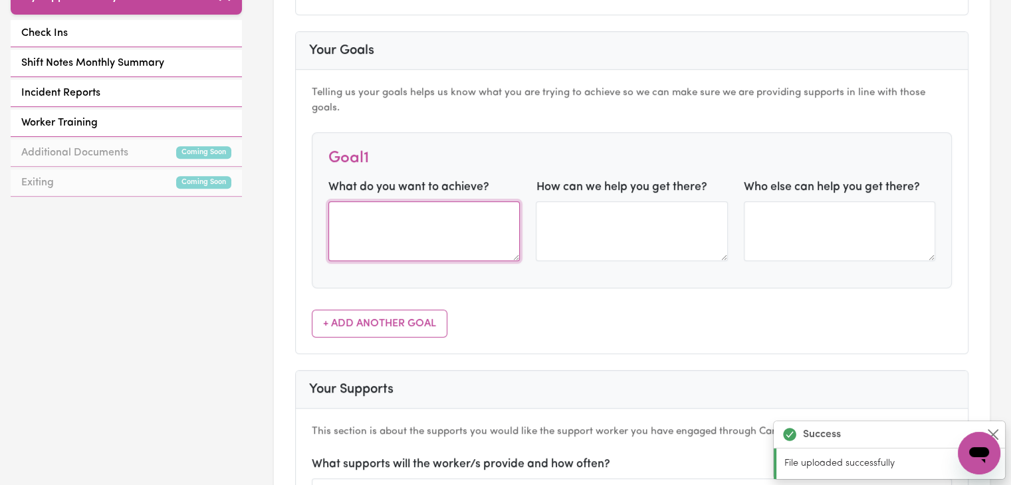
click at [491, 206] on textarea at bounding box center [423, 231] width 191 height 60
type textarea "D"
type textarea "I"
type textarea "More independence with Daily Living Skills Building"
drag, startPoint x: 486, startPoint y: 213, endPoint x: 463, endPoint y: 201, distance: 26.2
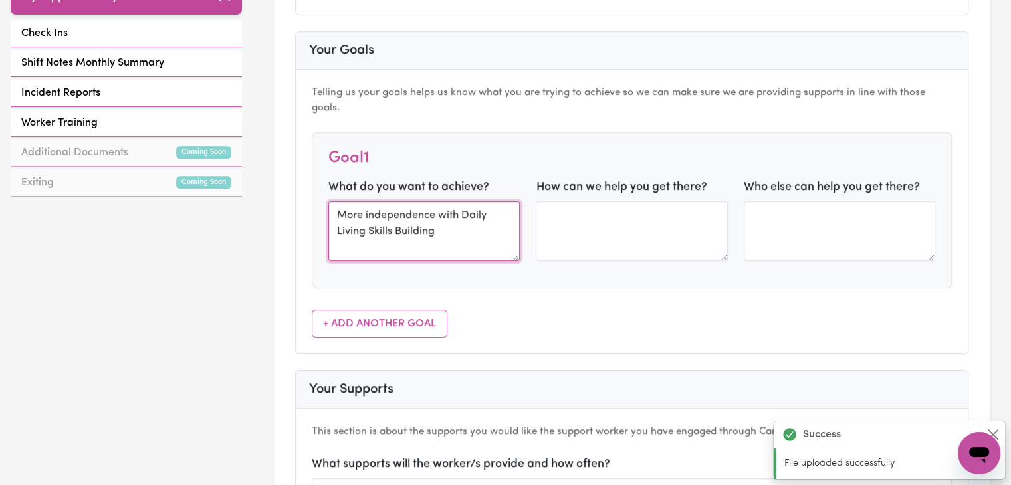
click at [463, 201] on textarea "More independence with Daily Living Skills Building" at bounding box center [423, 231] width 191 height 60
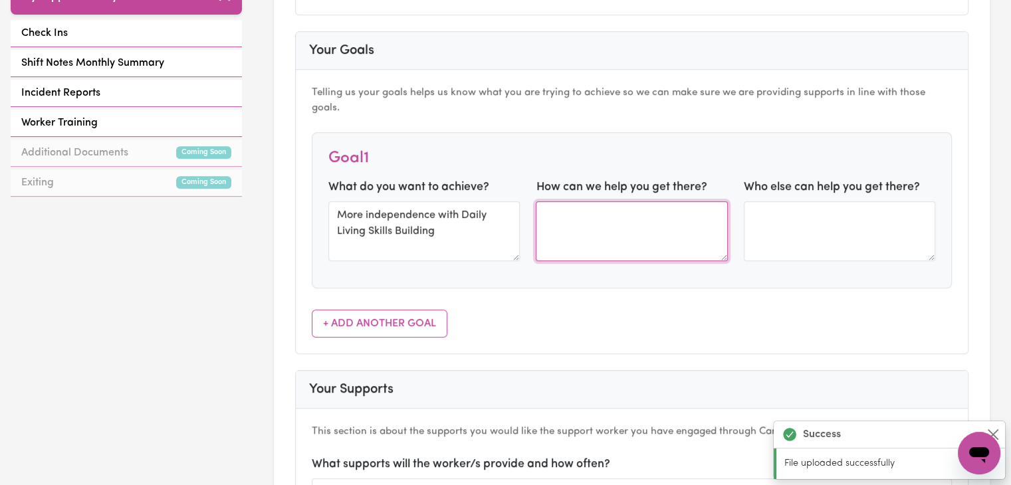
click at [546, 203] on textarea at bounding box center [631, 231] width 191 height 60
paste textarea "Daily Living Skills Building"
type textarea "Daily Living Skills Building such as cooking, cleaning, routine forming"
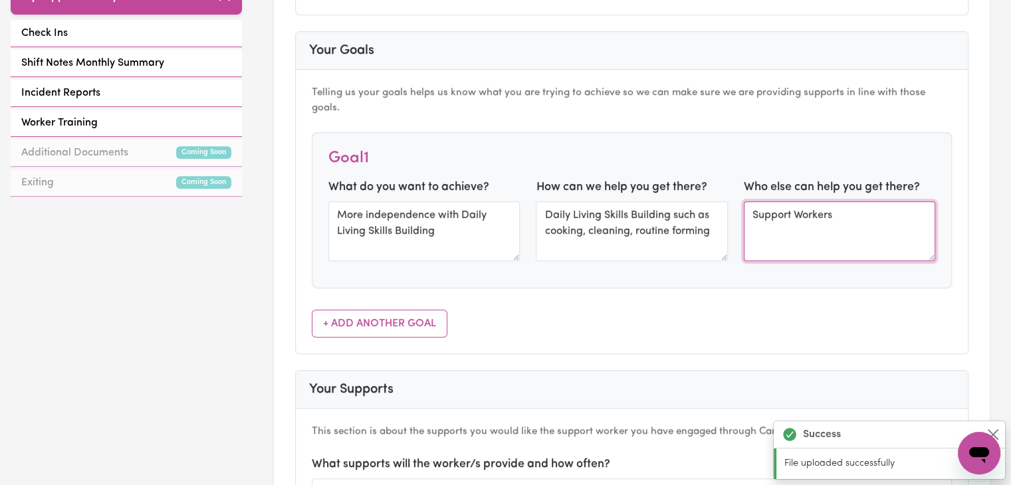
type textarea "Support Workers"
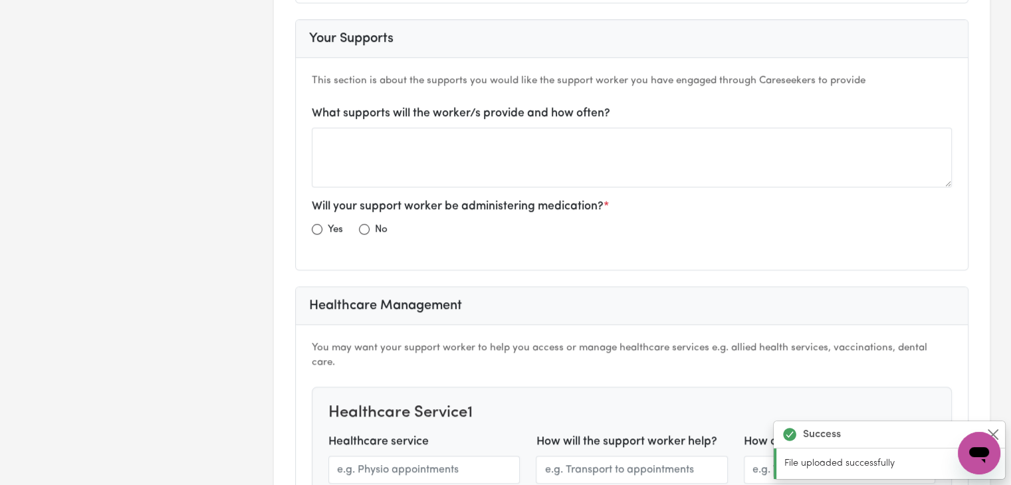
scroll to position [985, 0]
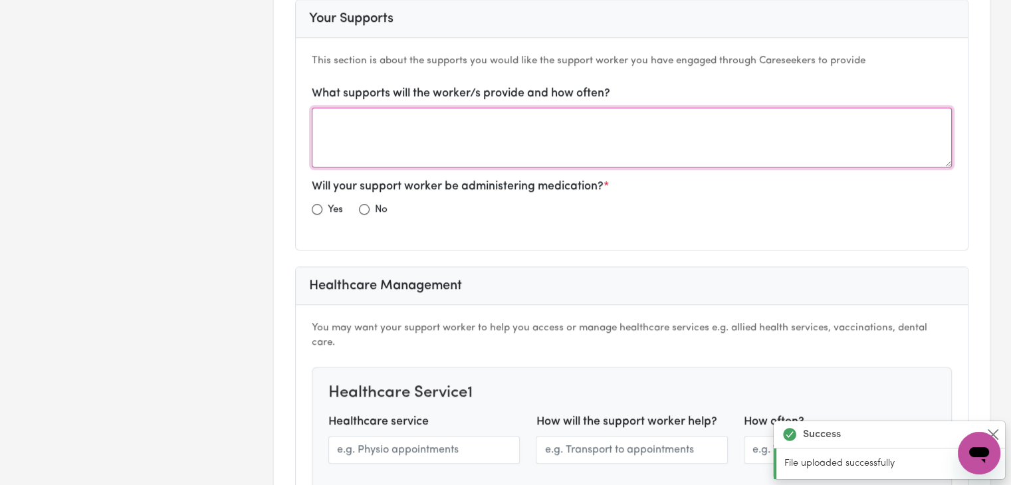
click at [832, 108] on textarea at bounding box center [632, 138] width 640 height 60
type textarea "Daily Living help and skills building"
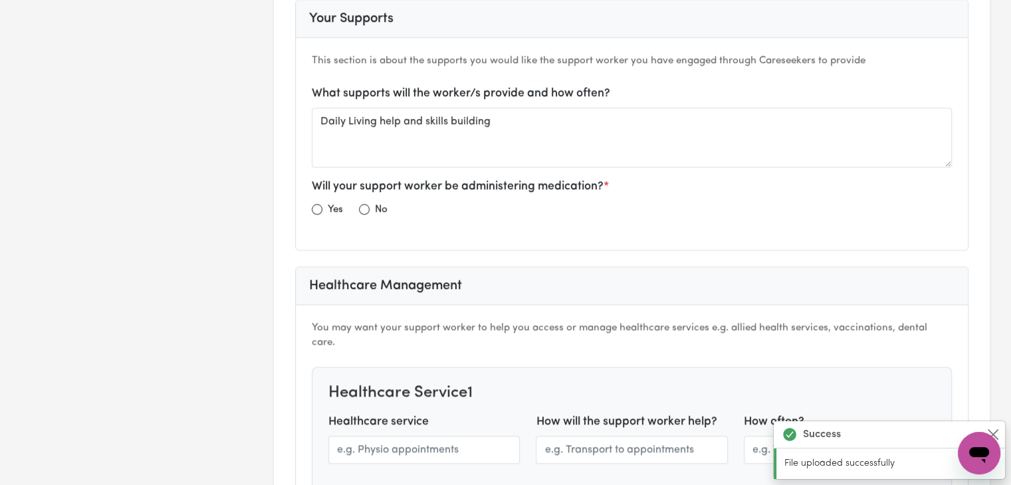
click at [382, 203] on label "No" at bounding box center [381, 210] width 13 height 15
click at [375, 203] on label "No" at bounding box center [381, 210] width 13 height 15
click at [370, 201] on div "No" at bounding box center [373, 209] width 29 height 17
click at [361, 204] on input "radio" at bounding box center [364, 209] width 11 height 11
radio input "true"
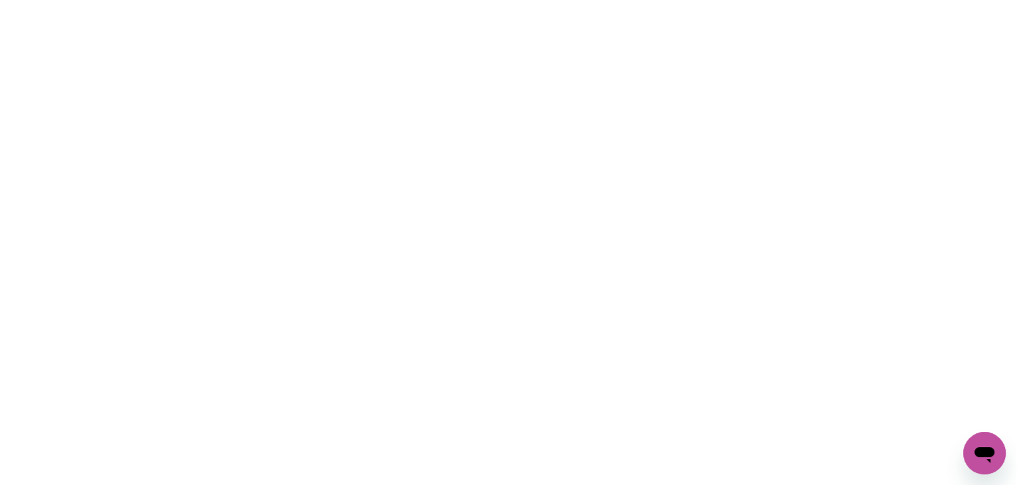
scroll to position [0, 0]
click at [1010, 0] on html at bounding box center [510, 0] width 1021 height 0
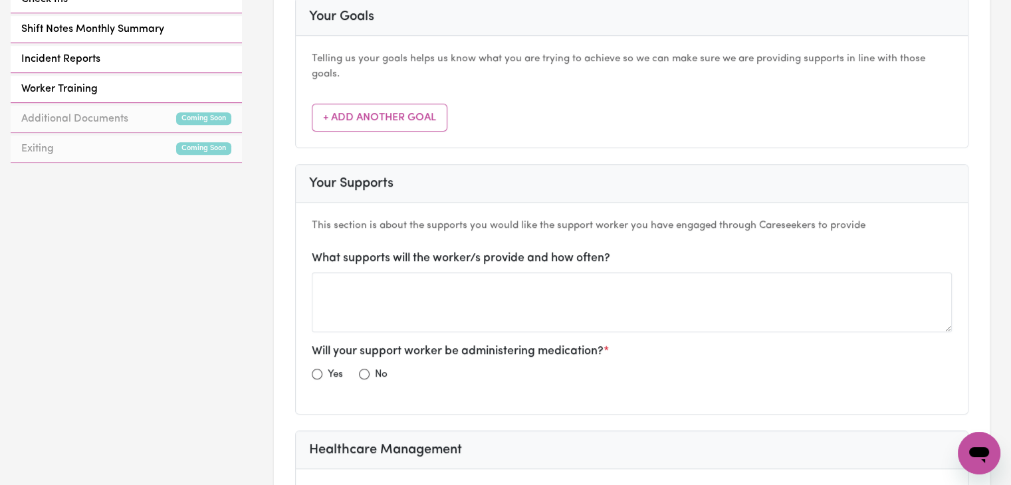
scroll to position [642, 0]
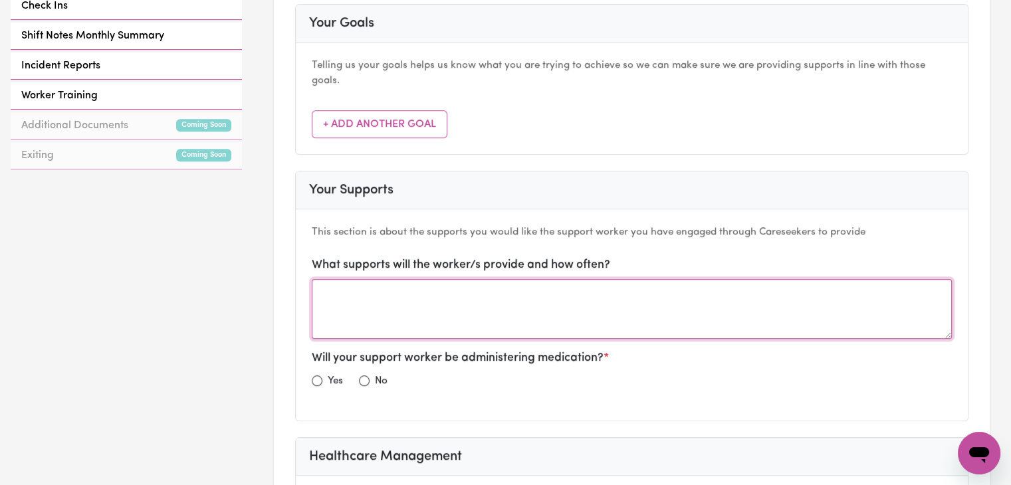
click at [626, 279] on textarea at bounding box center [632, 309] width 640 height 60
type textarea "Daily Living skills and skills building on as shift basis"
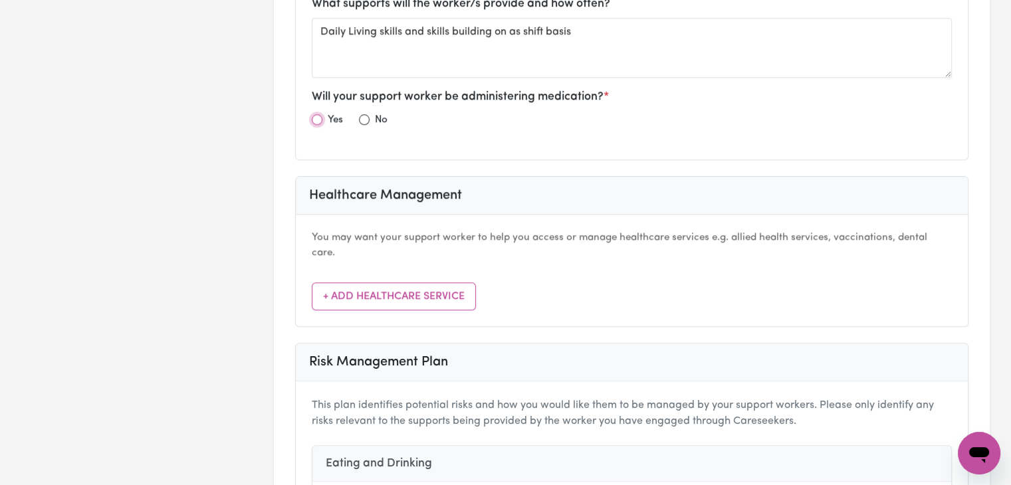
scroll to position [0, 0]
click at [368, 112] on div "No" at bounding box center [373, 120] width 29 height 17
click at [368, 114] on input "radio" at bounding box center [364, 119] width 11 height 11
radio input "true"
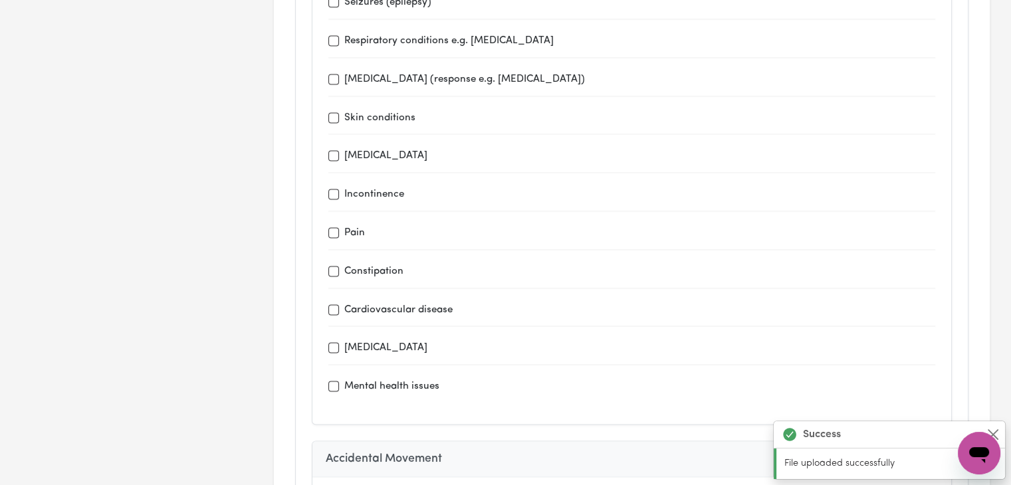
scroll to position [1962, 0]
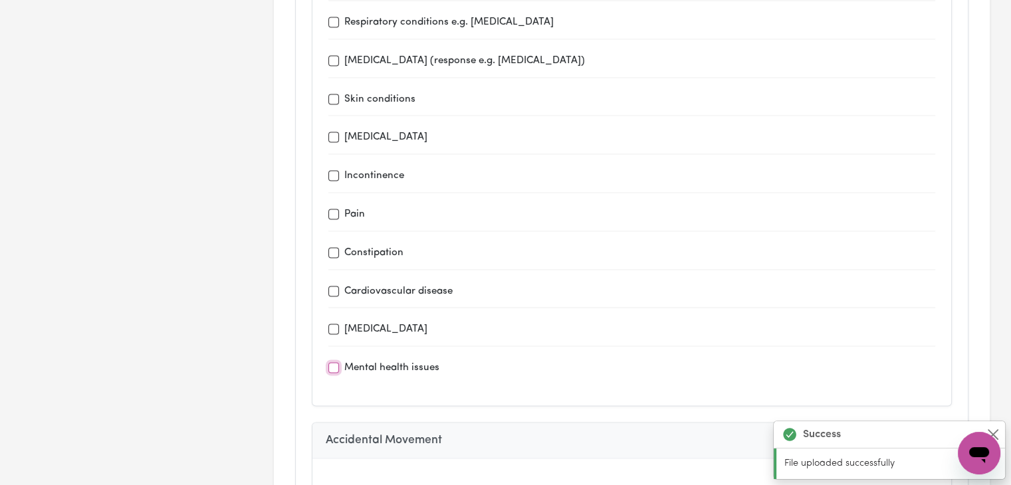
click at [335, 362] on input "Mental health issues" at bounding box center [333, 367] width 11 height 11
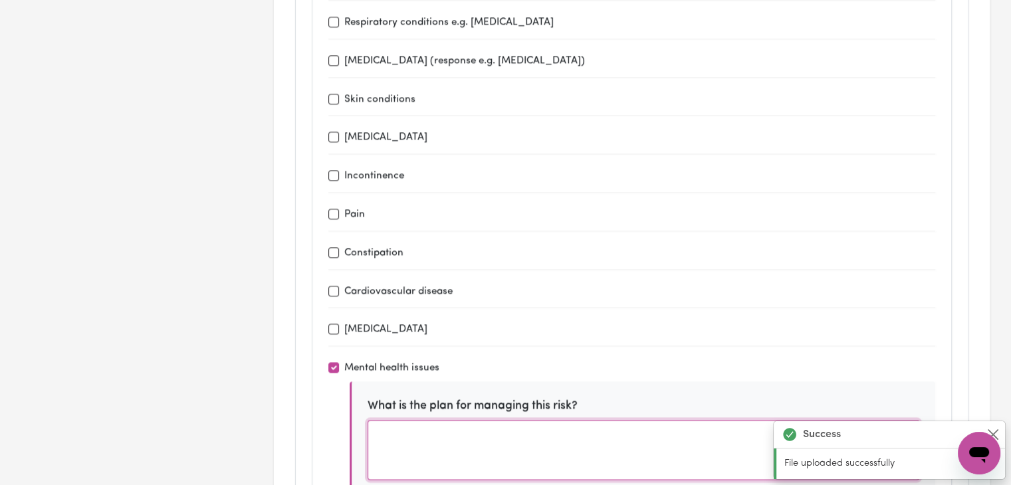
click at [553, 420] on textarea at bounding box center [644, 450] width 552 height 60
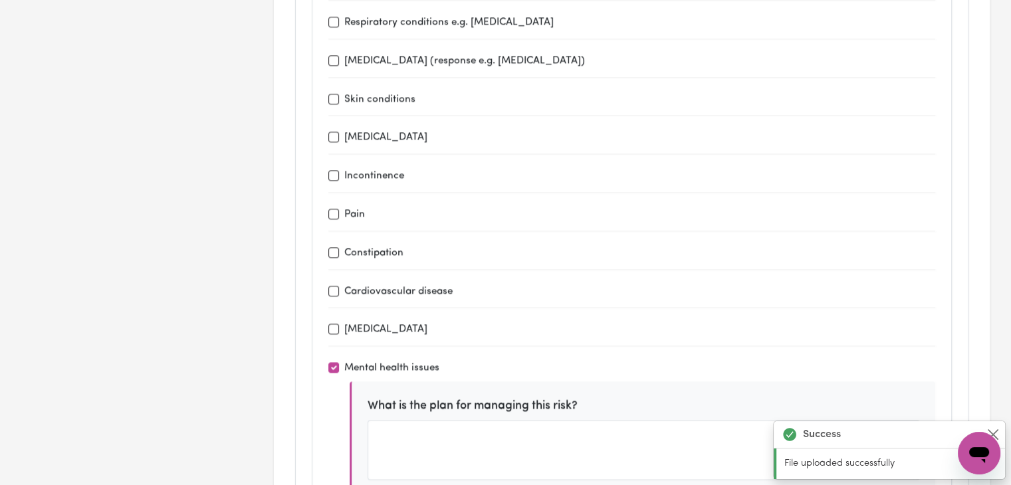
drag, startPoint x: 1008, startPoint y: 201, endPoint x: 1012, endPoint y: 221, distance: 19.8
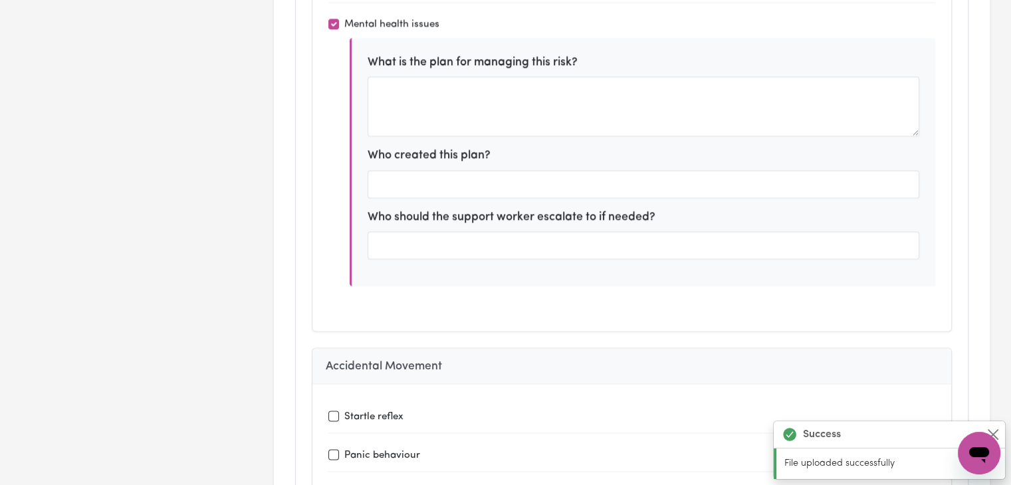
scroll to position [2293, 0]
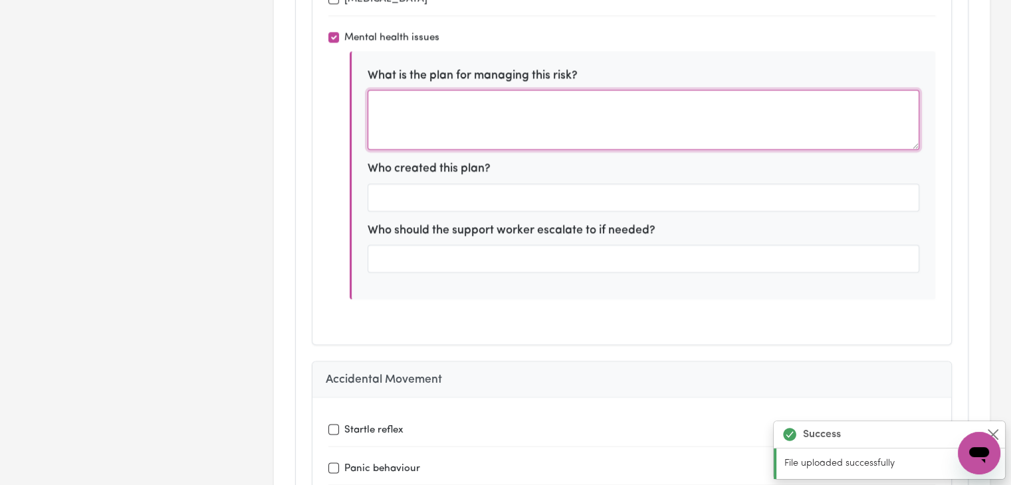
click at [579, 99] on textarea at bounding box center [644, 120] width 552 height 60
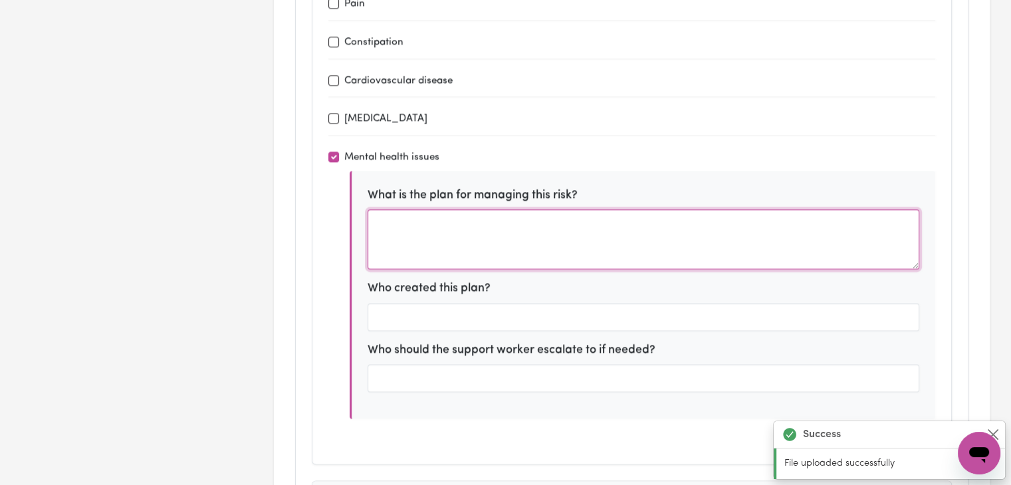
scroll to position [2167, 0]
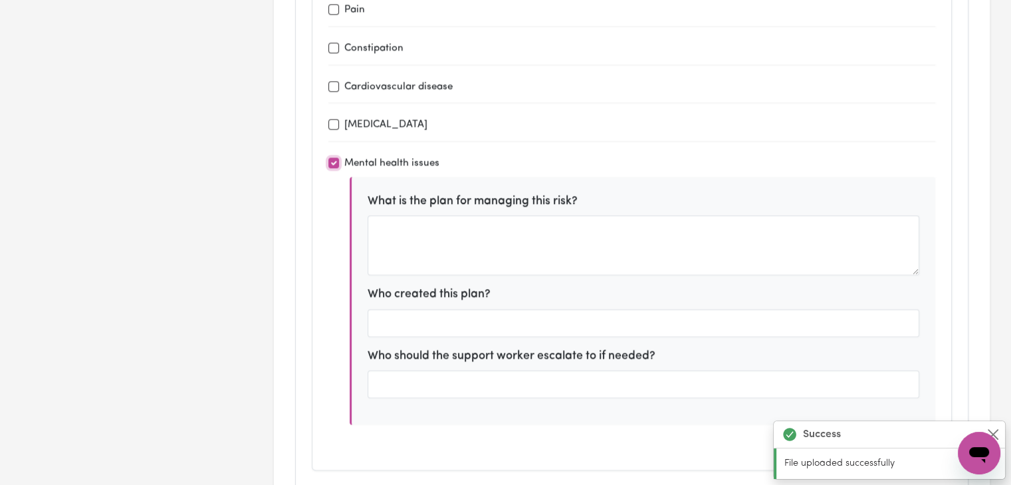
click at [335, 158] on input "Mental health issues" at bounding box center [333, 163] width 11 height 11
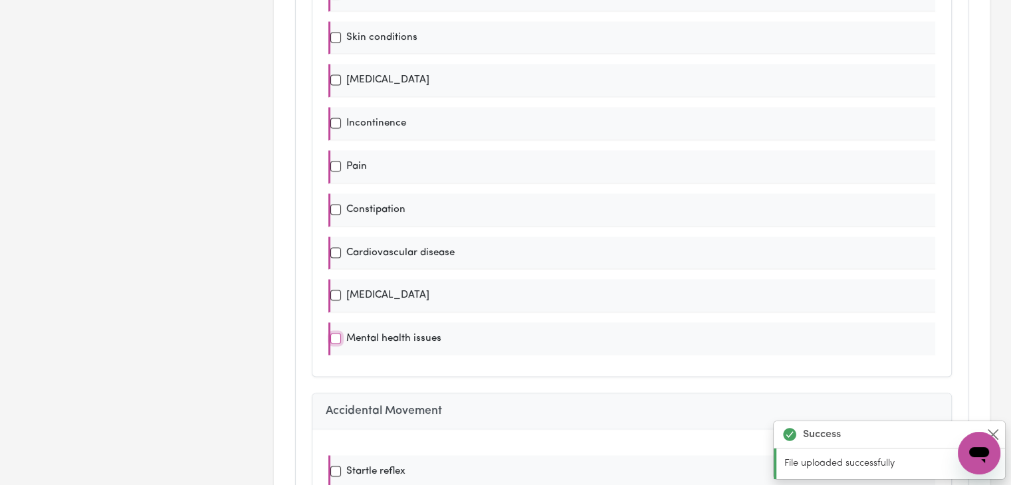
scroll to position [0, 0]
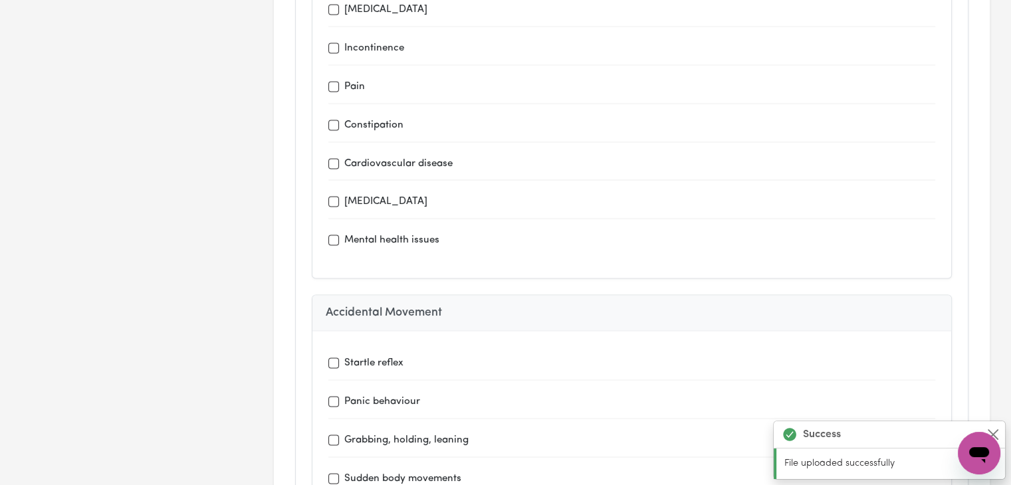
click at [330, 232] on div "Mental health issues" at bounding box center [631, 240] width 607 height 17
click at [333, 235] on input "Mental health issues" at bounding box center [333, 240] width 11 height 11
checkbox input "true"
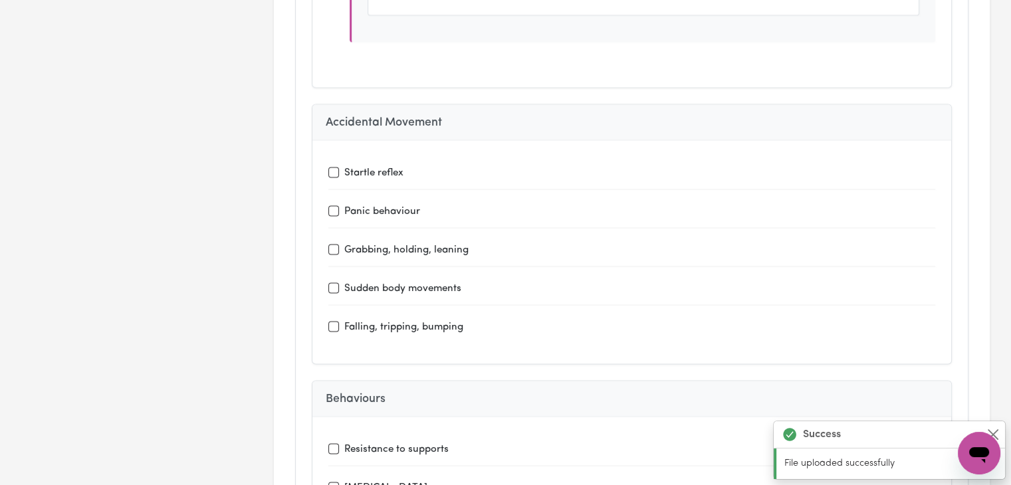
scroll to position [2569, 0]
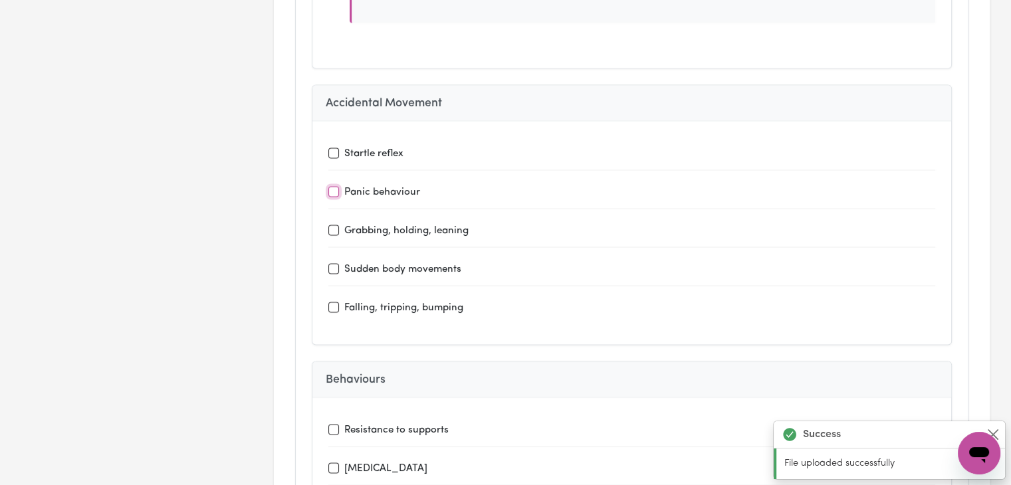
click at [330, 187] on input "Panic behaviour" at bounding box center [333, 192] width 11 height 11
checkbox input "true"
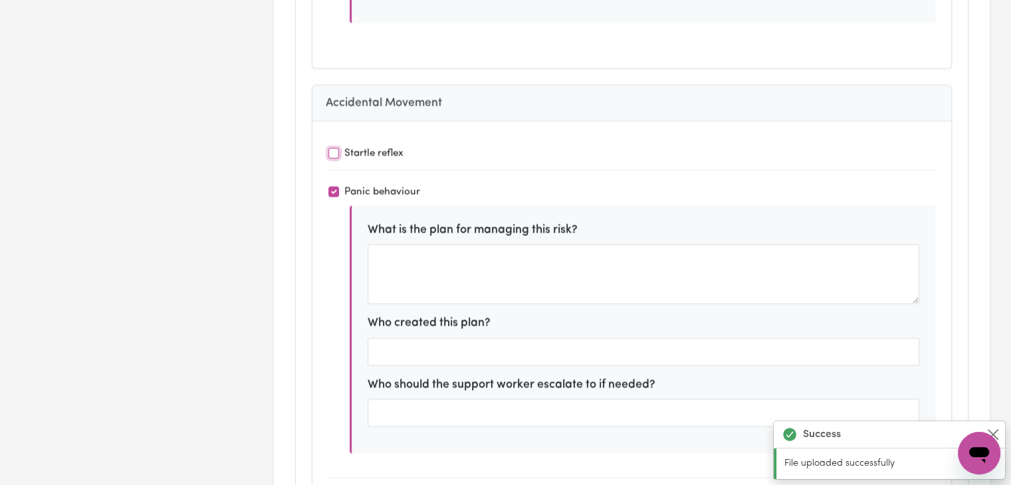
click at [336, 148] on input "Startle reflex" at bounding box center [333, 153] width 11 height 11
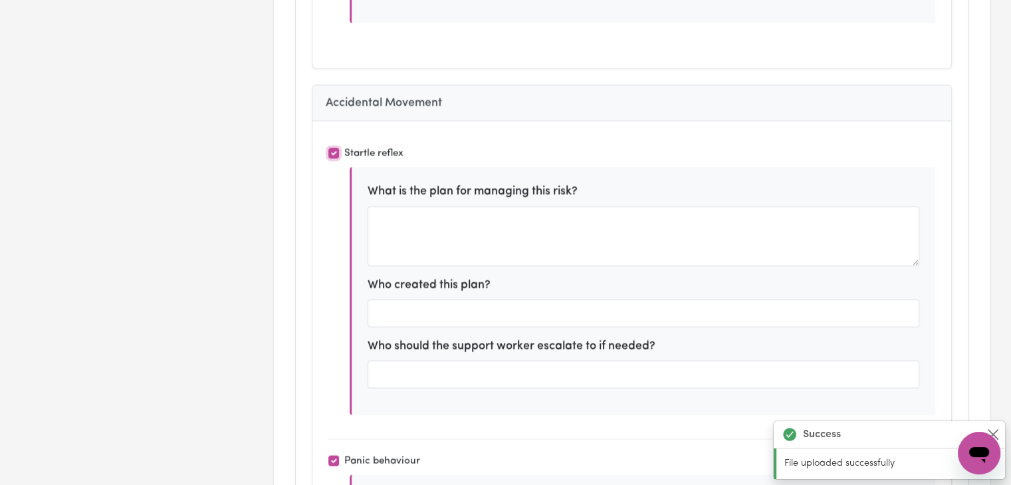
click at [336, 148] on input "Startle reflex" at bounding box center [333, 153] width 11 height 11
checkbox input "false"
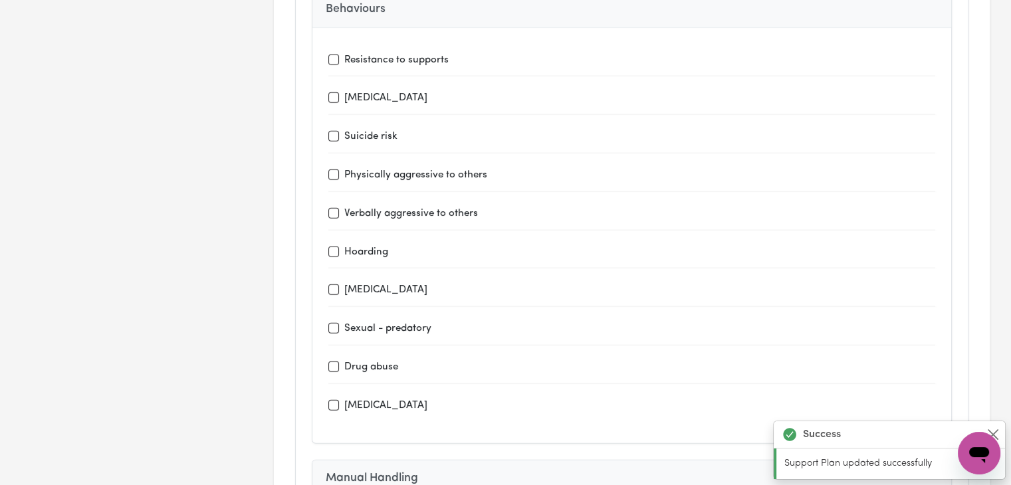
scroll to position [3223, 0]
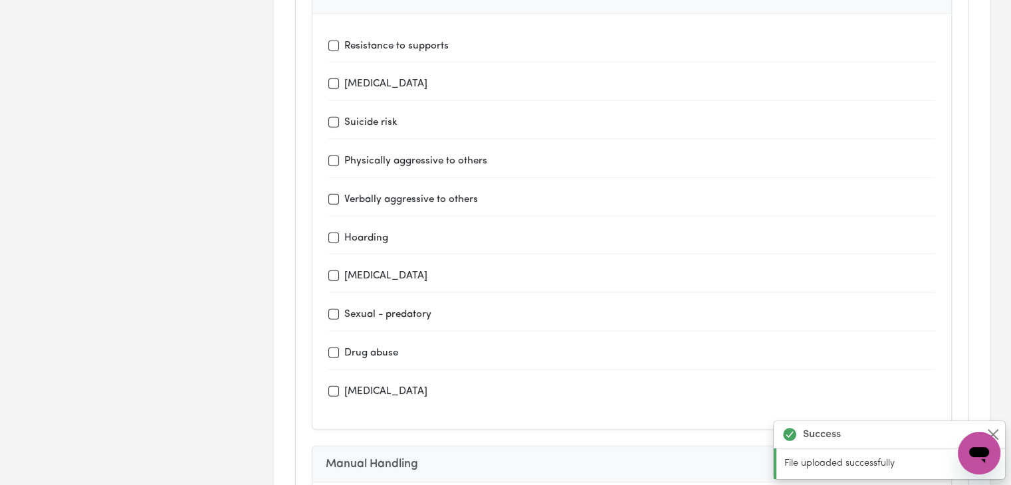
click at [389, 154] on label "Physically aggressive to others" at bounding box center [415, 161] width 143 height 15
click at [339, 156] on input "Physically aggressive to others" at bounding box center [333, 161] width 11 height 11
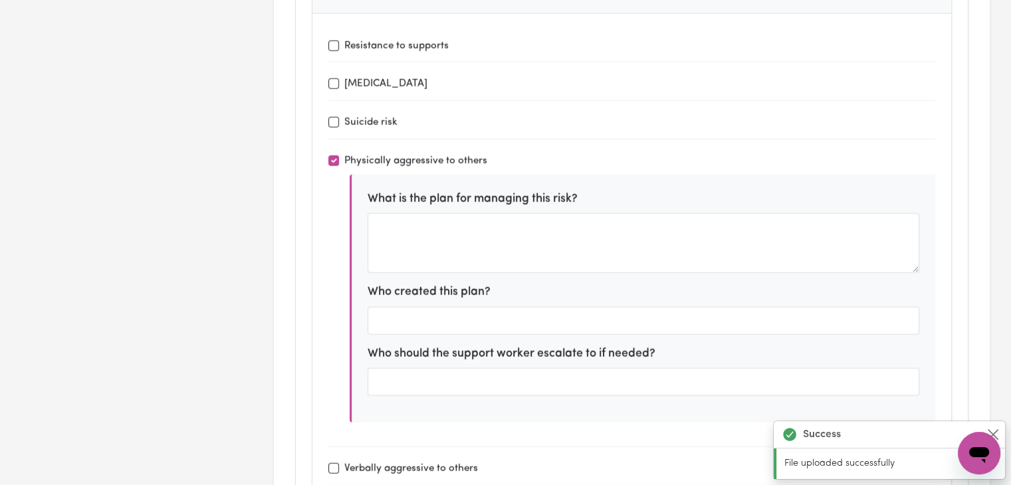
click at [389, 154] on label "Physically aggressive to others" at bounding box center [415, 161] width 143 height 15
click at [339, 156] on input "Physically aggressive to others" at bounding box center [333, 161] width 11 height 11
checkbox input "false"
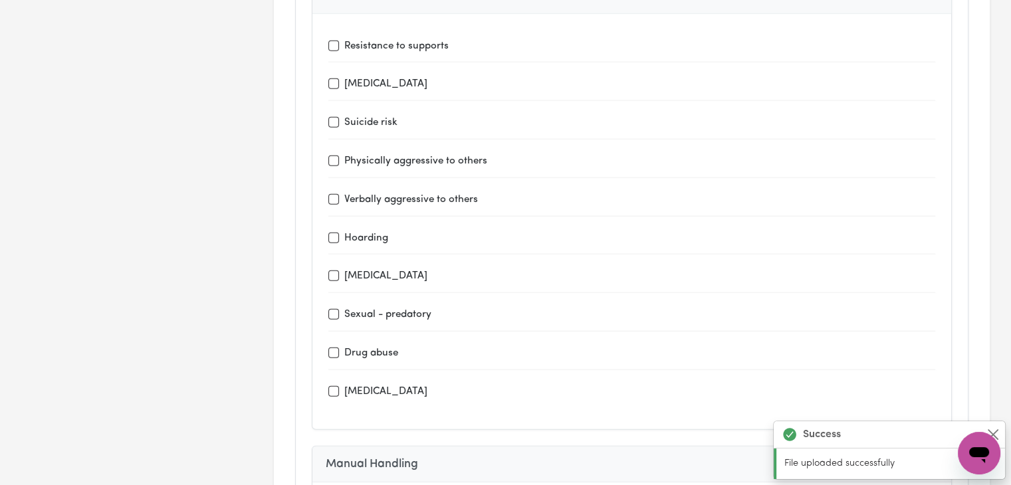
click at [340, 191] on div "Verbally aggressive to others" at bounding box center [631, 199] width 607 height 17
click at [335, 194] on input "Verbally aggressive to others" at bounding box center [333, 199] width 11 height 11
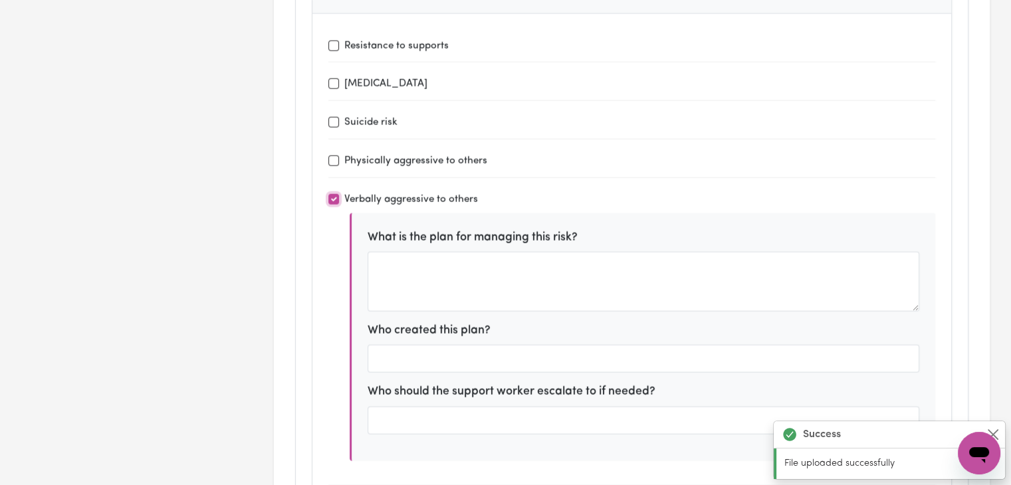
click at [335, 194] on input "Verbally aggressive to others" at bounding box center [333, 199] width 11 height 11
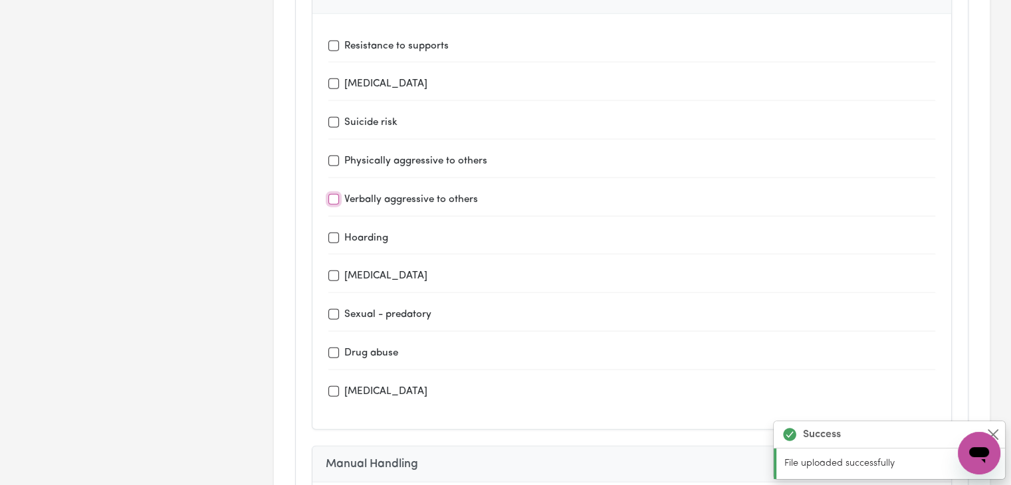
click at [335, 194] on input "Verbally aggressive to others" at bounding box center [333, 199] width 11 height 11
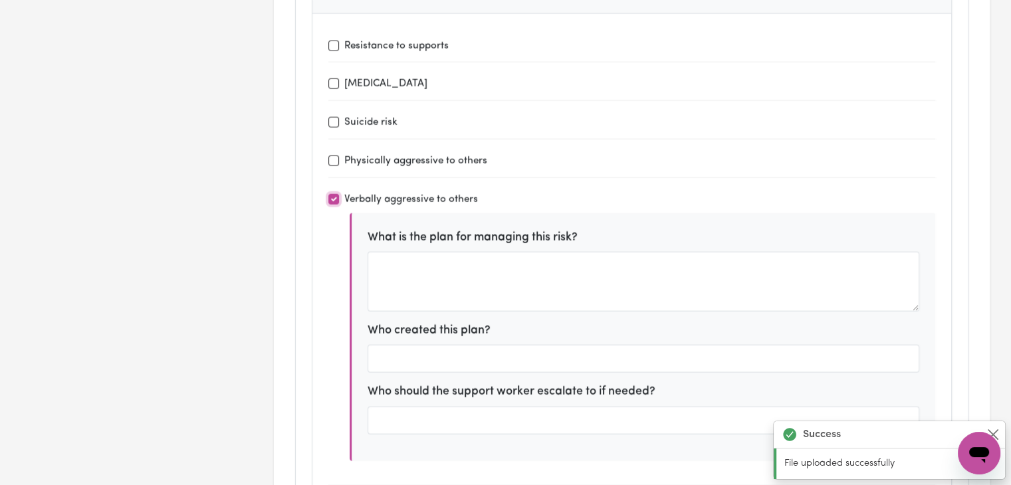
click at [334, 194] on input "Verbally aggressive to others" at bounding box center [333, 199] width 11 height 11
checkbox input "false"
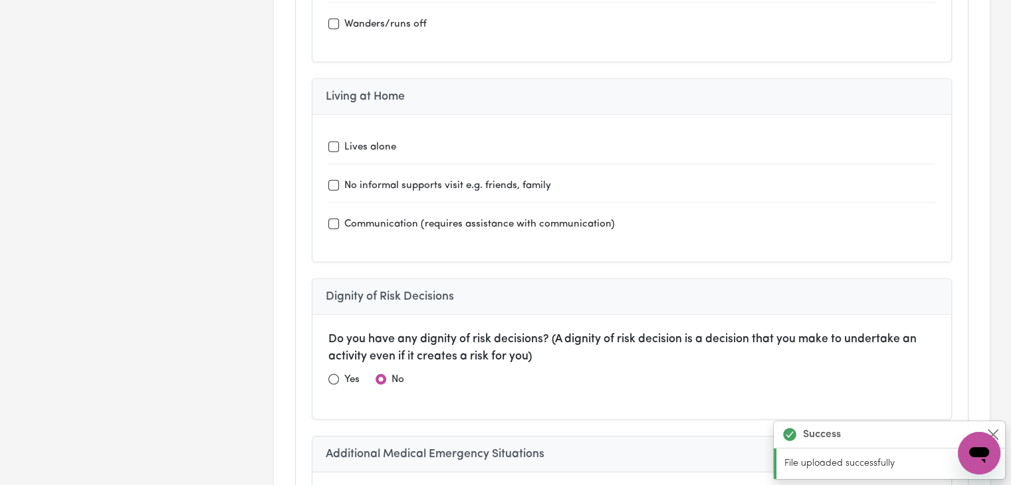
scroll to position [4032, 0]
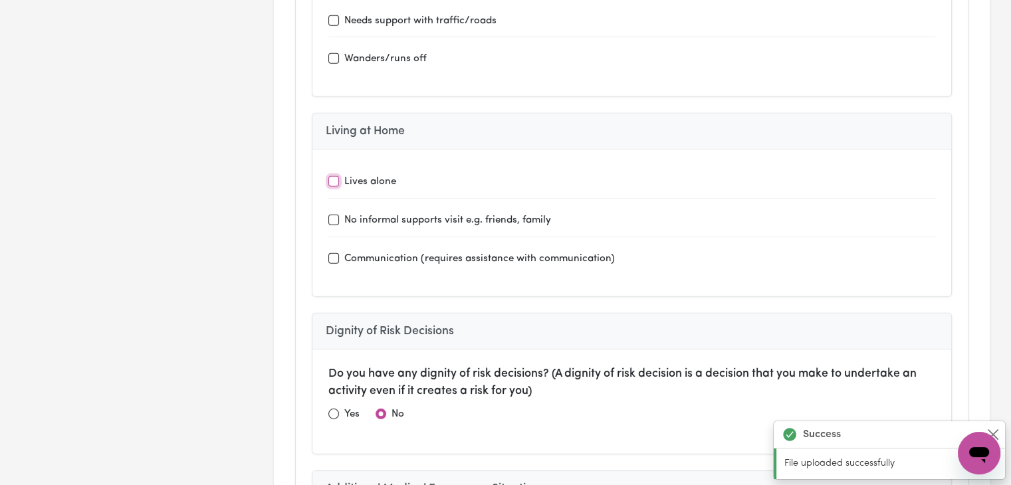
click at [337, 176] on input "Lives alone" at bounding box center [333, 181] width 11 height 11
checkbox input "true"
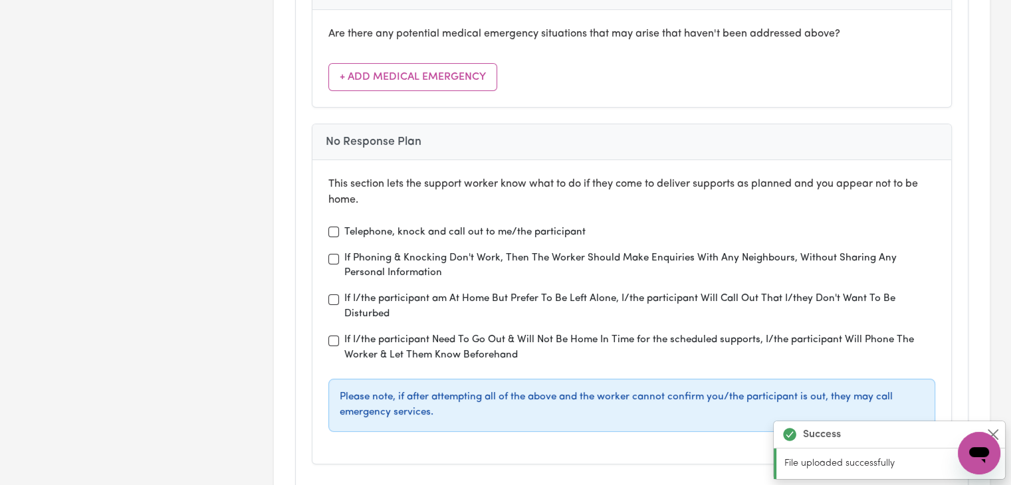
scroll to position [4828, 0]
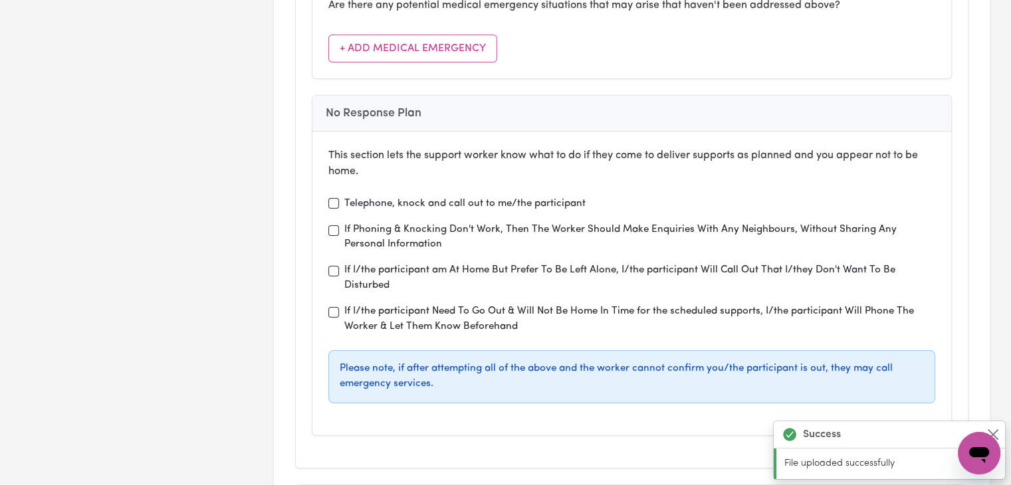
click at [571, 197] on label "Telephone, knock and call out to me/the participant" at bounding box center [464, 204] width 241 height 15
click at [339, 198] on input "Telephone, knock and call out to me/the participant" at bounding box center [333, 203] width 11 height 11
checkbox input "true"
click at [864, 304] on label "If I/the participant Need To Go Out & Will Not Be Home In Time for the schedule…" at bounding box center [639, 319] width 591 height 31
click at [339, 307] on input "If I/the participant Need To Go Out & Will Not Be Home In Time for the schedule…" at bounding box center [333, 312] width 11 height 11
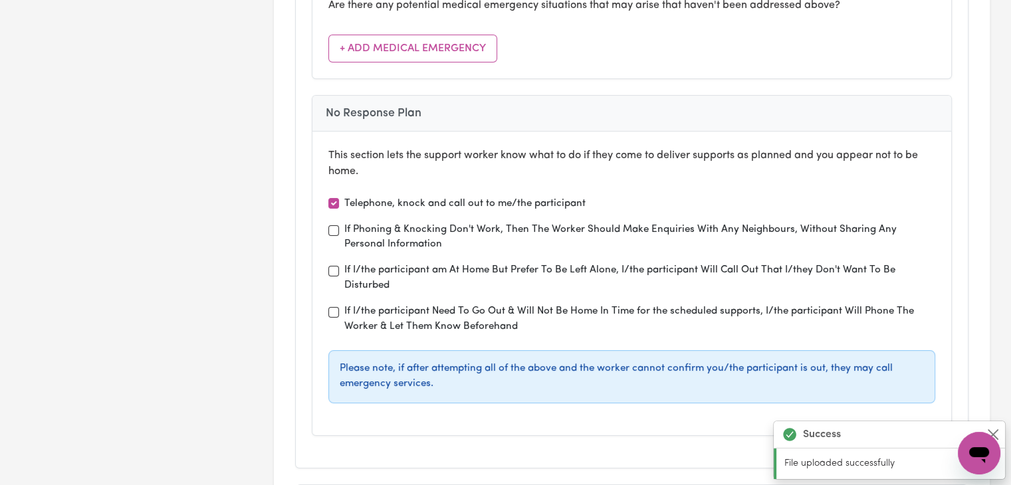
click at [864, 304] on label "If I/the participant Need To Go Out & Will Not Be Home In Time for the schedule…" at bounding box center [639, 319] width 591 height 31
click at [339, 307] on input "If I/the participant Need To Go Out & Will Not Be Home In Time for the schedule…" at bounding box center [333, 312] width 11 height 11
checkbox input "true"
click at [770, 263] on label "If I/the participant am At Home But Prefer To Be Left Alone, I/the participant …" at bounding box center [639, 278] width 591 height 31
click at [339, 266] on input "If I/the participant am At Home But Prefer To Be Left Alone, I/the participant …" at bounding box center [333, 271] width 11 height 11
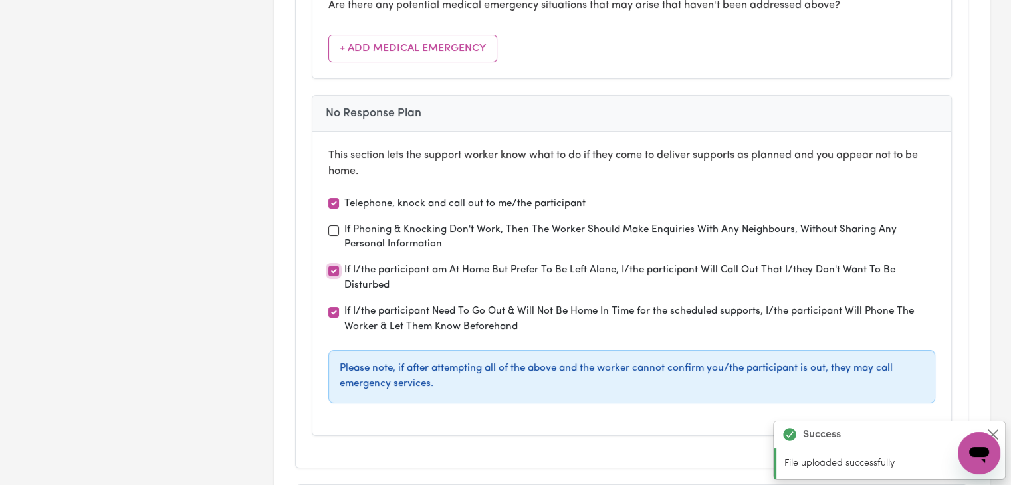
checkbox input "true"
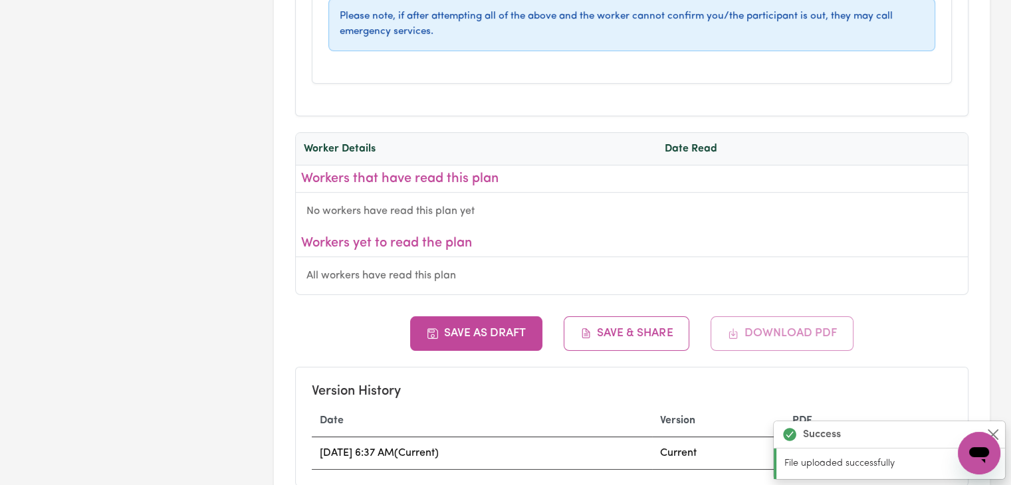
scroll to position [5195, 0]
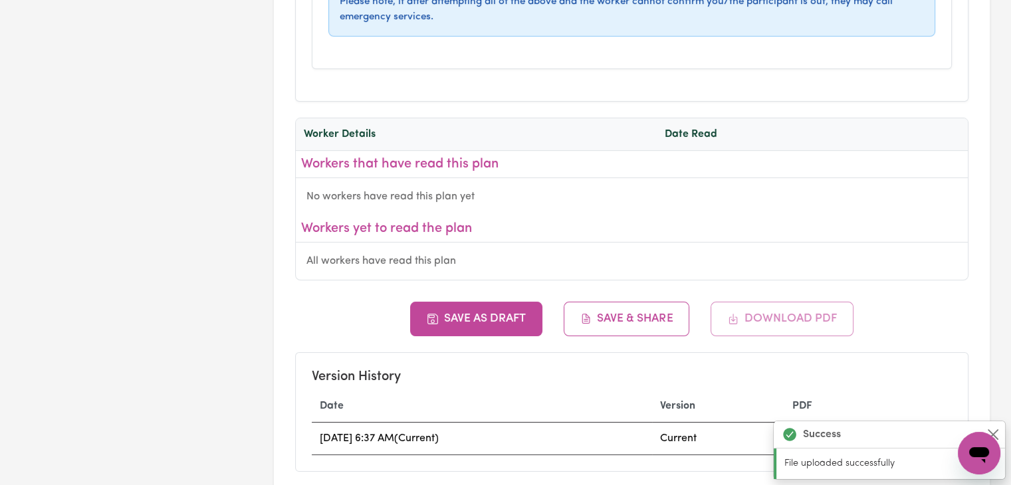
click at [589, 178] on div "No workers have read this plan yet" at bounding box center [632, 196] width 672 height 37
click at [481, 243] on div "All workers have read this plan" at bounding box center [632, 261] width 672 height 37
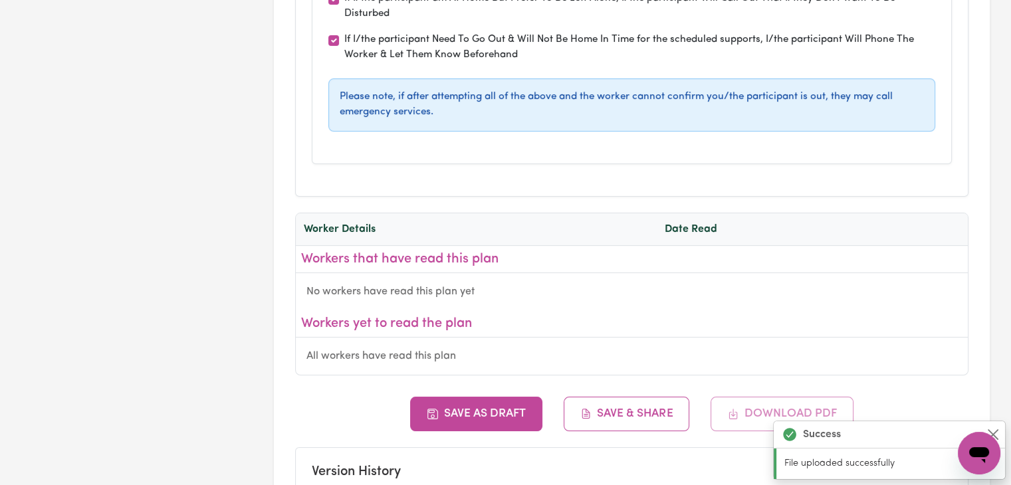
scroll to position [5113, 0]
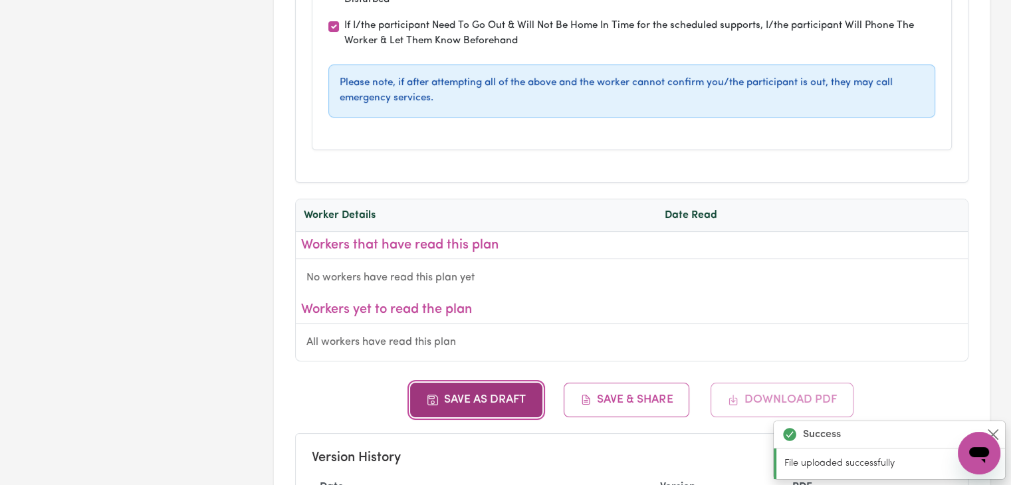
click at [518, 383] on button "Save as Draft" at bounding box center [476, 400] width 132 height 35
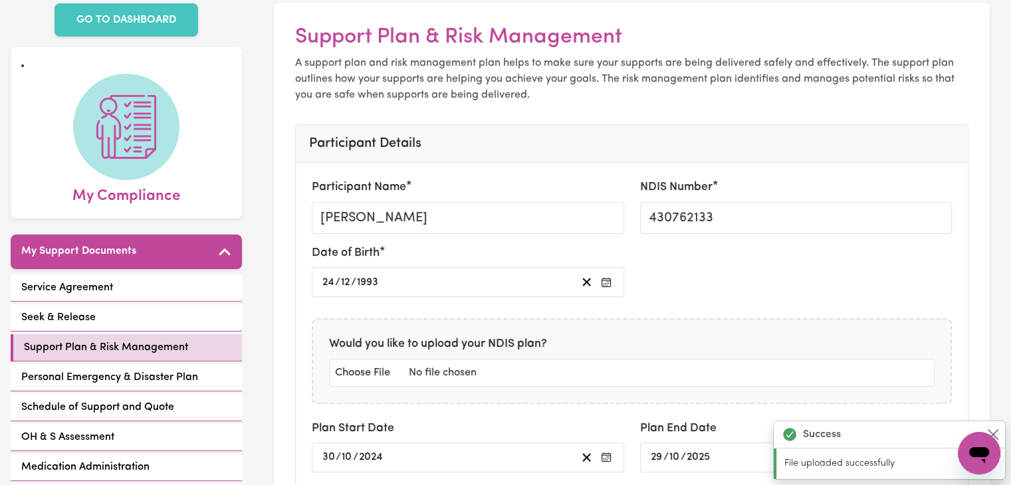
scroll to position [0, 0]
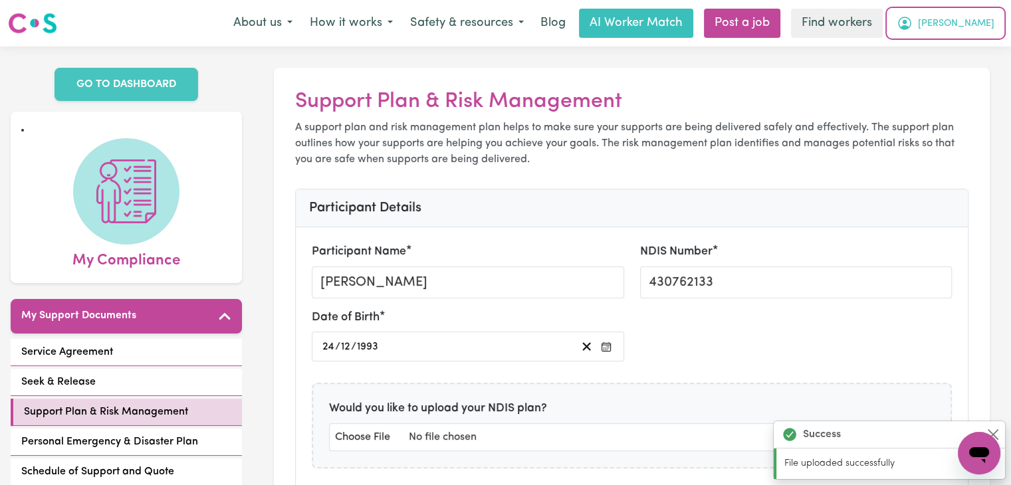
click at [961, 24] on button "[PERSON_NAME]" at bounding box center [945, 23] width 115 height 28
click at [941, 49] on link "My Dashboard" at bounding box center [949, 51] width 105 height 25
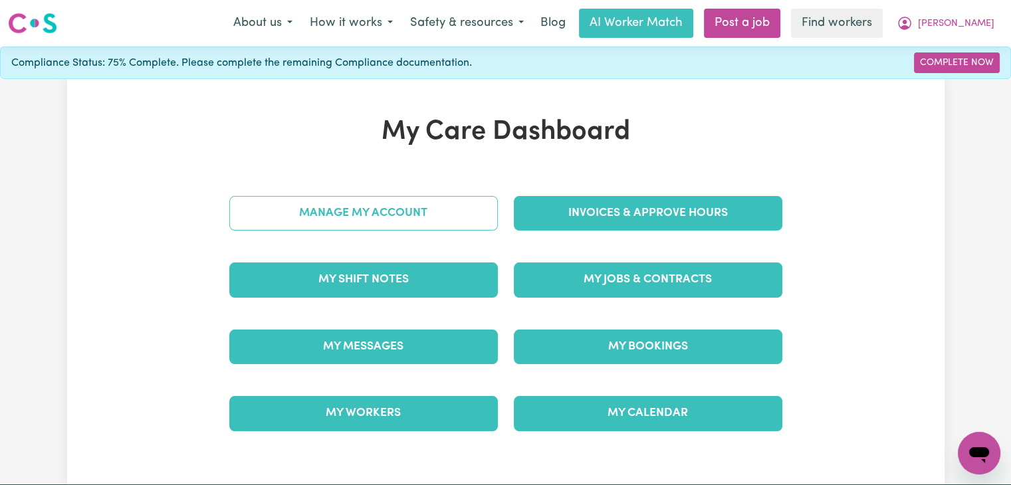
click at [388, 203] on link "Manage My Account" at bounding box center [363, 213] width 269 height 35
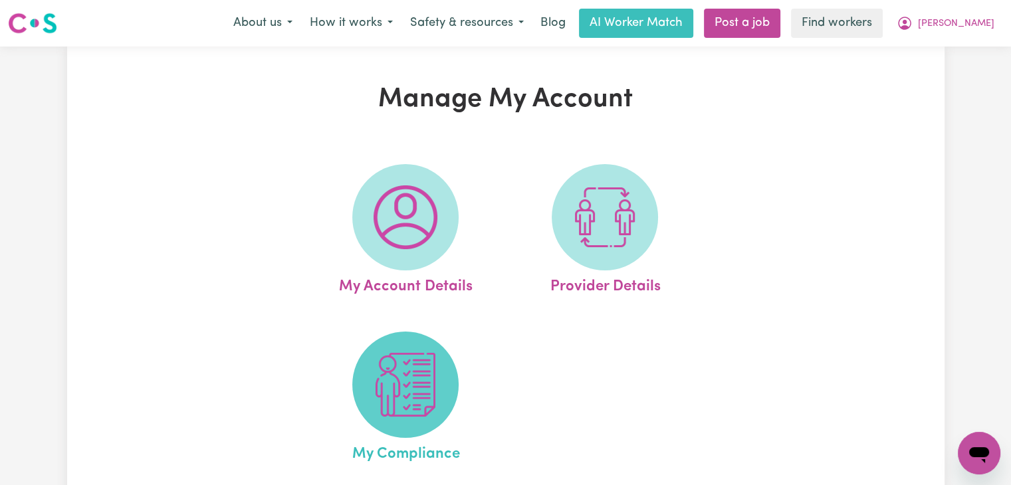
click at [391, 396] on img at bounding box center [406, 385] width 64 height 64
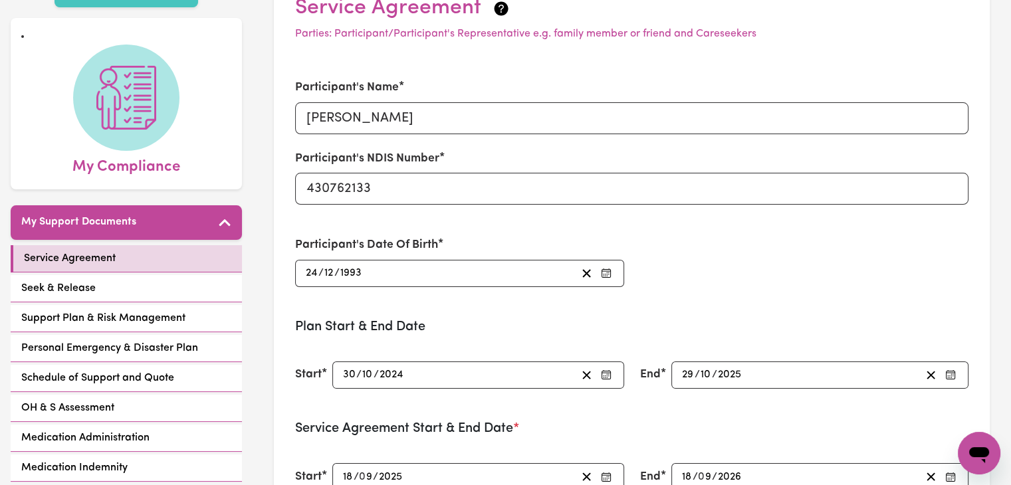
scroll to position [13, 0]
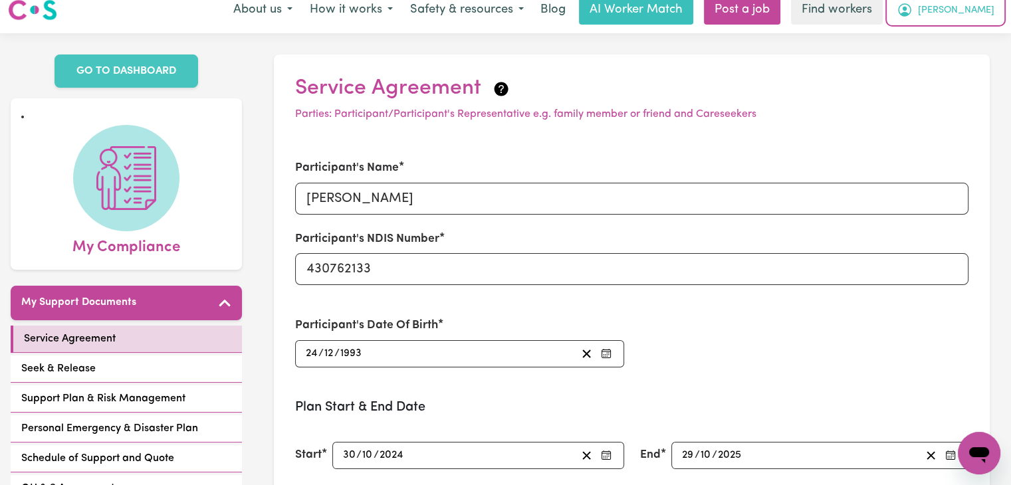
click at [981, 19] on button "[PERSON_NAME]" at bounding box center [945, 10] width 115 height 28
click at [913, 33] on link "My Dashboard" at bounding box center [949, 38] width 105 height 25
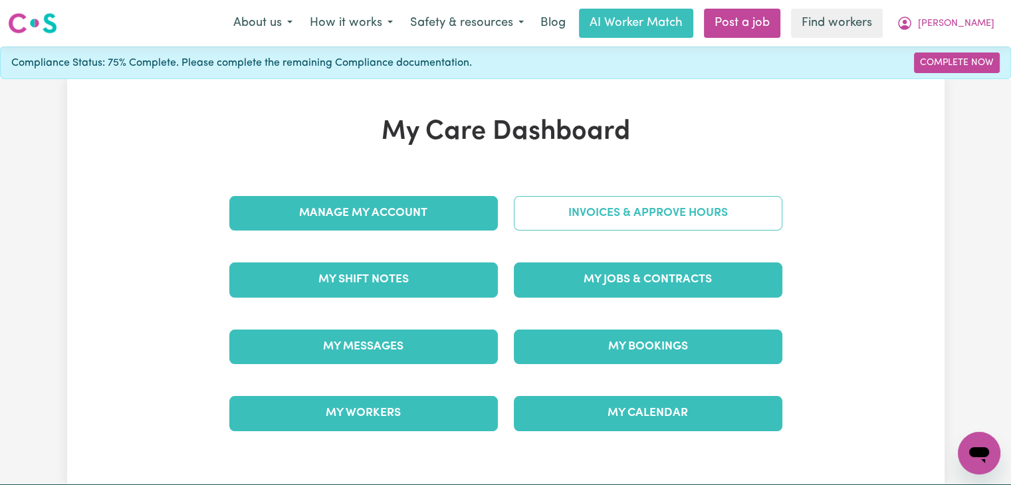
click at [596, 219] on link "Invoices & Approve Hours" at bounding box center [648, 213] width 269 height 35
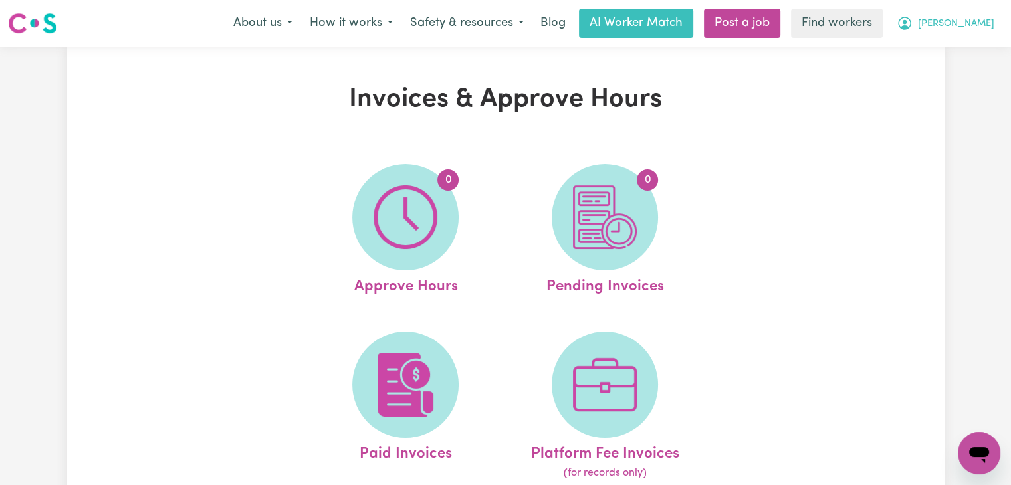
click at [979, 27] on span "[PERSON_NAME]" at bounding box center [956, 24] width 76 height 15
click at [905, 49] on link "My Dashboard" at bounding box center [949, 51] width 105 height 25
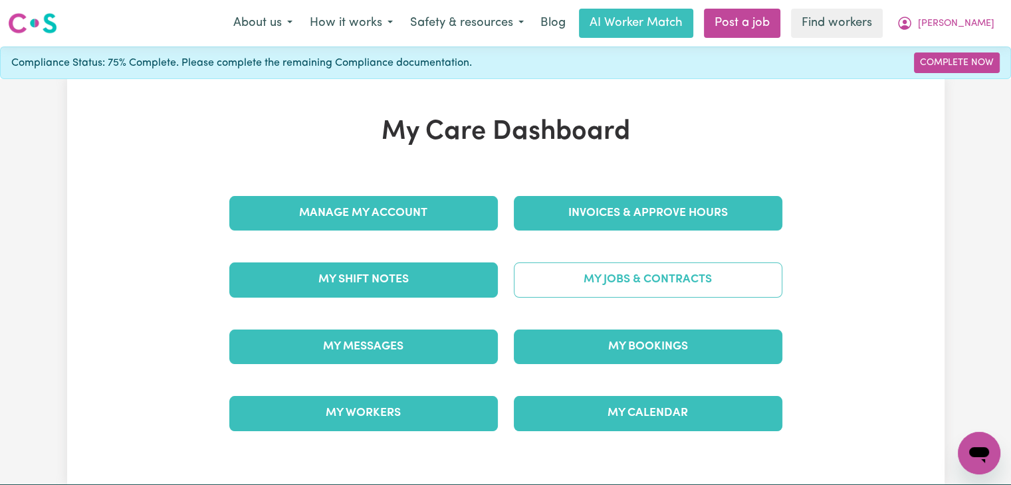
click at [577, 264] on link "My Jobs & Contracts" at bounding box center [648, 280] width 269 height 35
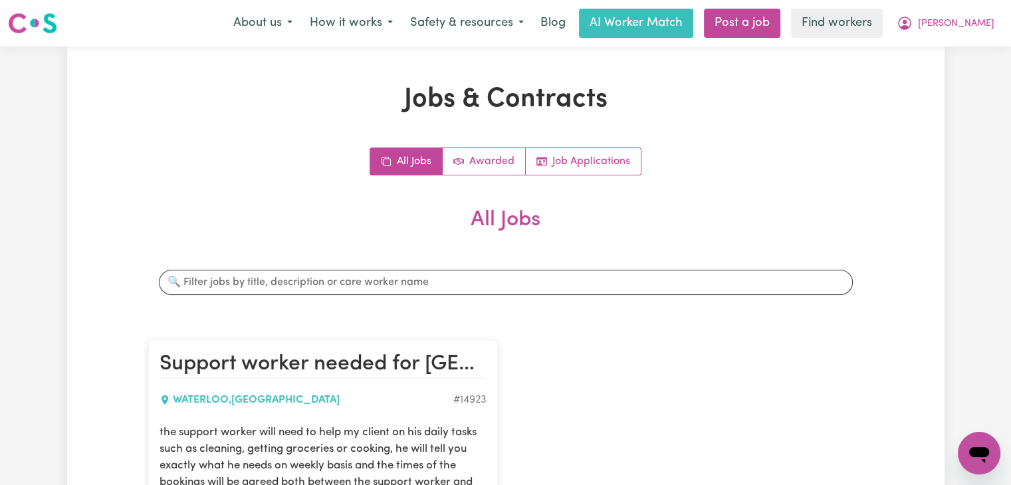
drag, startPoint x: 991, startPoint y: 177, endPoint x: 996, endPoint y: 199, distance: 23.1
click at [996, 199] on div "Jobs & Contracts All Jobs Awarded Job Applications All Jobs Search jobs Support…" at bounding box center [505, 382] width 1011 height 671
drag, startPoint x: 996, startPoint y: 199, endPoint x: 1000, endPoint y: 215, distance: 16.6
click at [1000, 215] on div "Jobs & Contracts All Jobs Awarded Job Applications All Jobs Search jobs Support…" at bounding box center [505, 382] width 1011 height 671
click at [1001, 221] on div "Jobs & Contracts All Jobs Awarded Job Applications All Jobs Search jobs Support…" at bounding box center [505, 382] width 1011 height 671
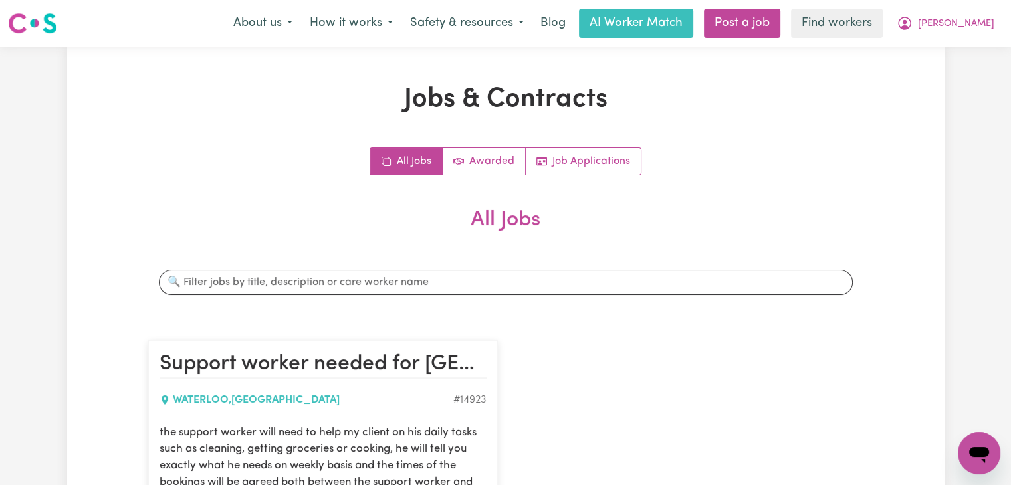
drag, startPoint x: 1001, startPoint y: 221, endPoint x: 1002, endPoint y: 233, distance: 12.0
click at [1002, 233] on div "Jobs & Contracts All Jobs Awarded Job Applications All Jobs Search jobs Support…" at bounding box center [505, 382] width 1011 height 671
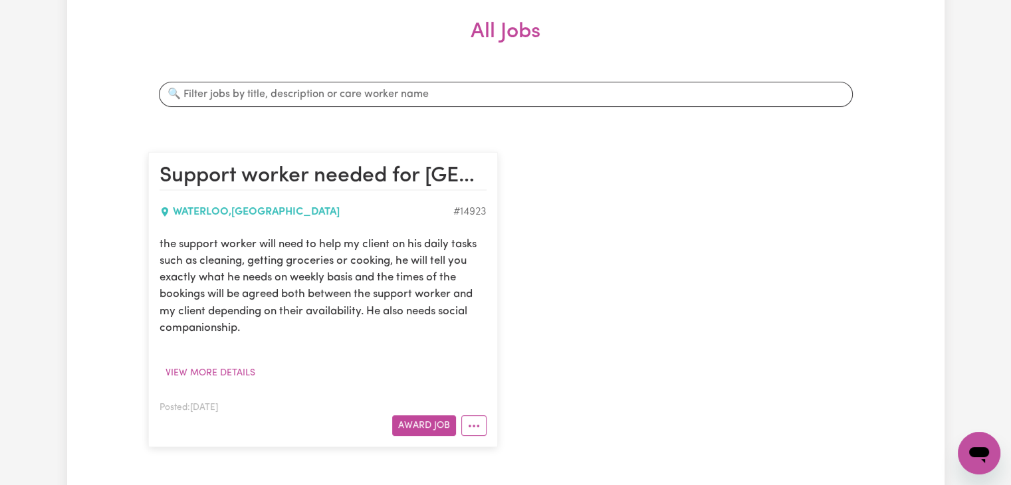
scroll to position [191, 0]
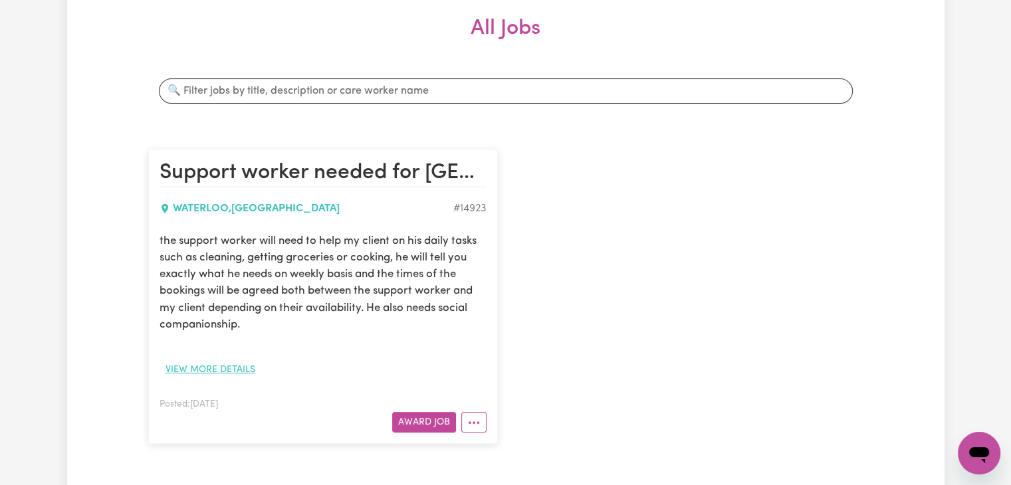
click at [210, 366] on button "View more details" at bounding box center [211, 370] width 102 height 21
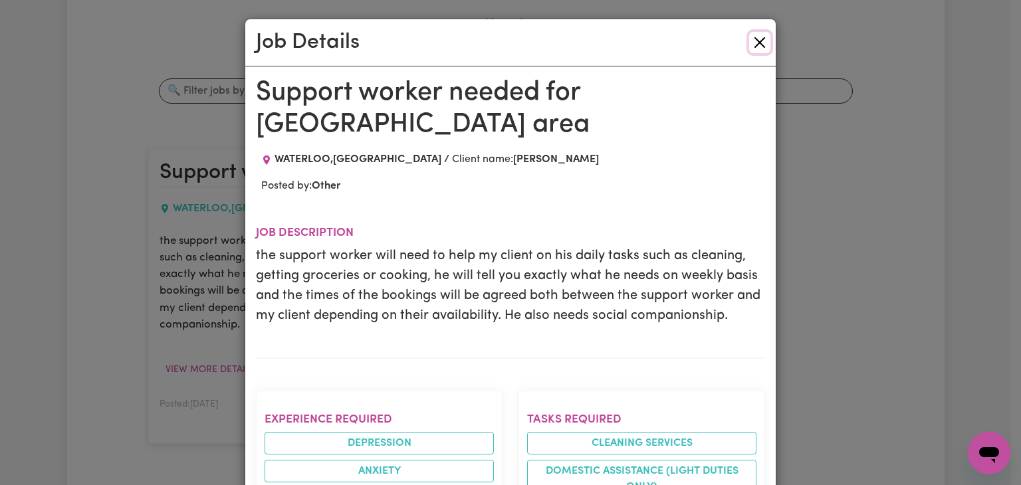
click at [755, 43] on button "Close" at bounding box center [759, 42] width 21 height 21
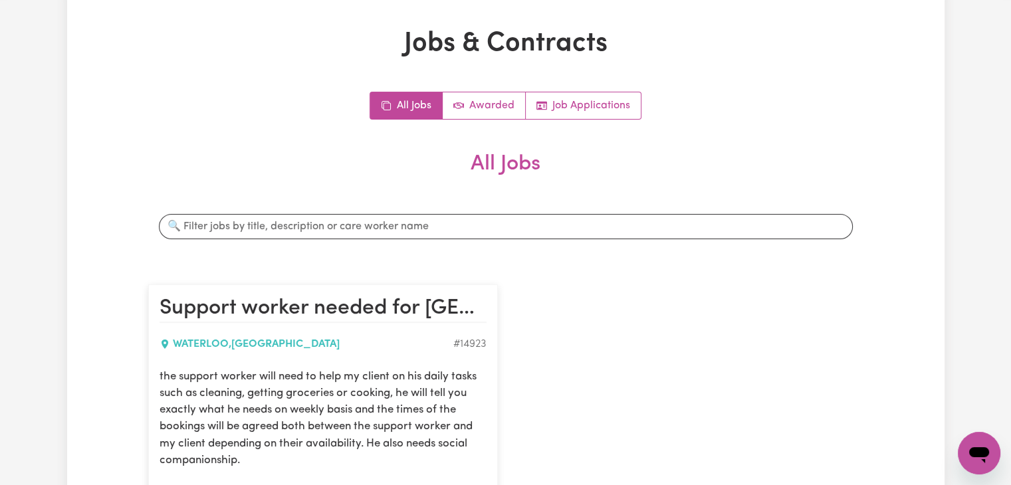
scroll to position [0, 0]
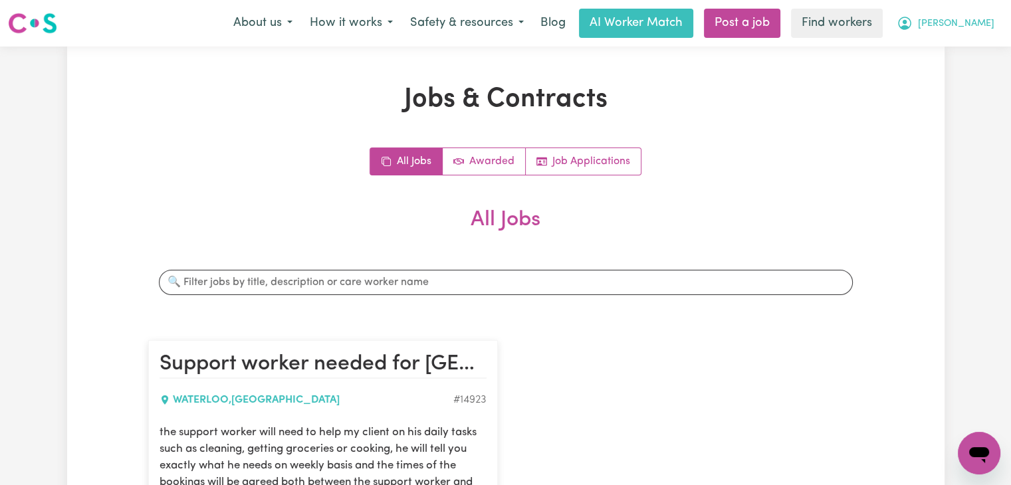
click at [971, 23] on span "[PERSON_NAME]" at bounding box center [956, 24] width 76 height 15
click at [598, 163] on link "Job Applications" at bounding box center [583, 161] width 115 height 27
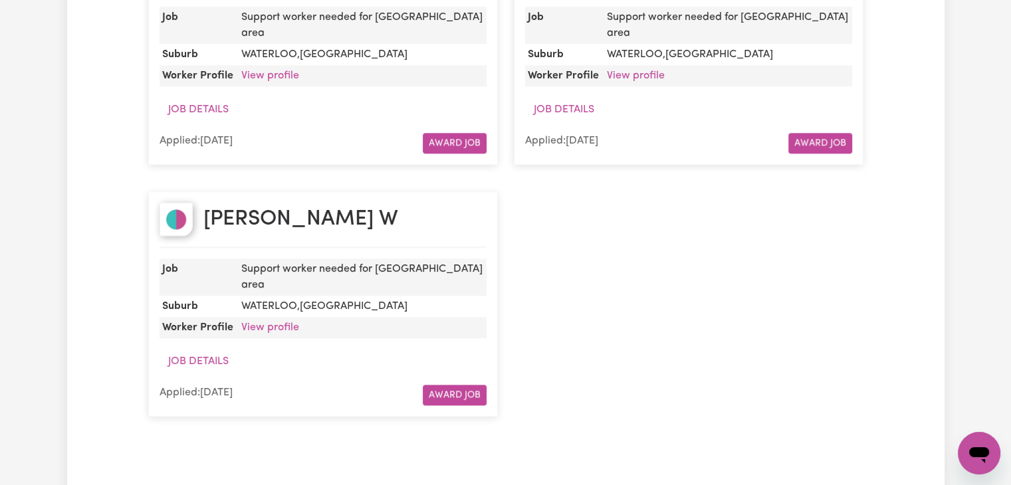
scroll to position [1558, 0]
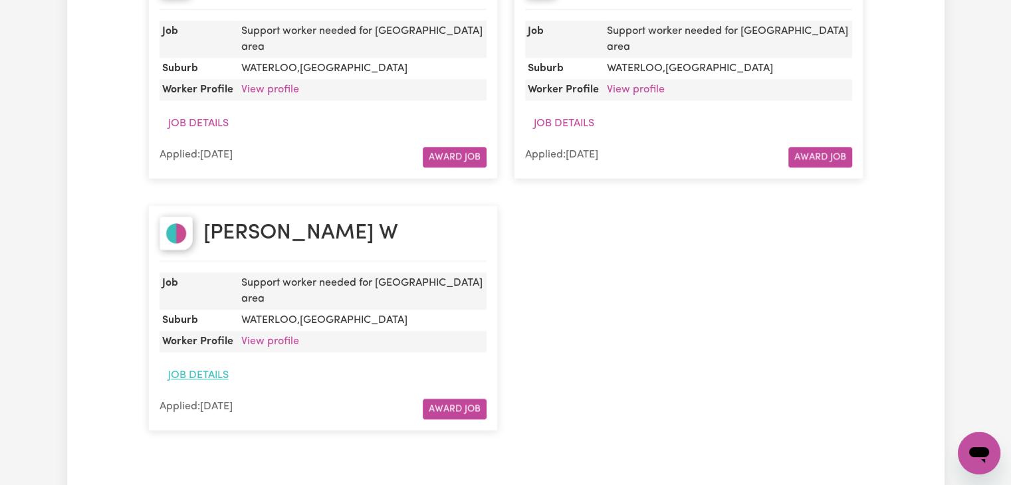
click at [206, 363] on button "Job Details" at bounding box center [199, 375] width 78 height 25
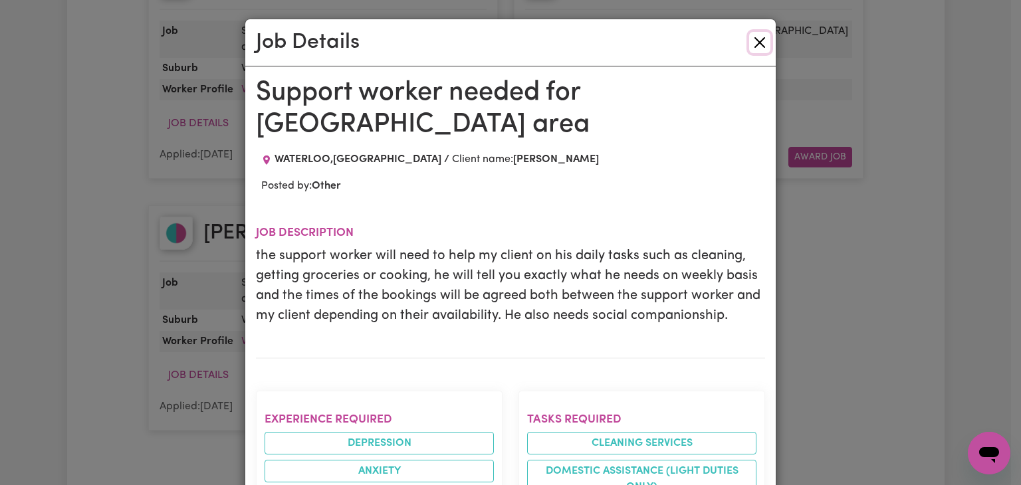
click at [755, 41] on button "Close" at bounding box center [759, 42] width 21 height 21
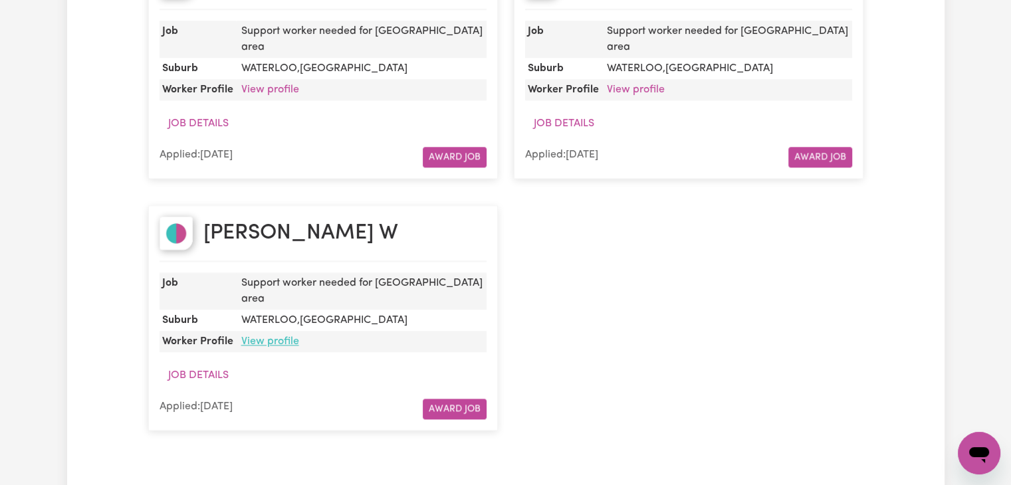
click at [255, 336] on link "View profile" at bounding box center [270, 341] width 58 height 11
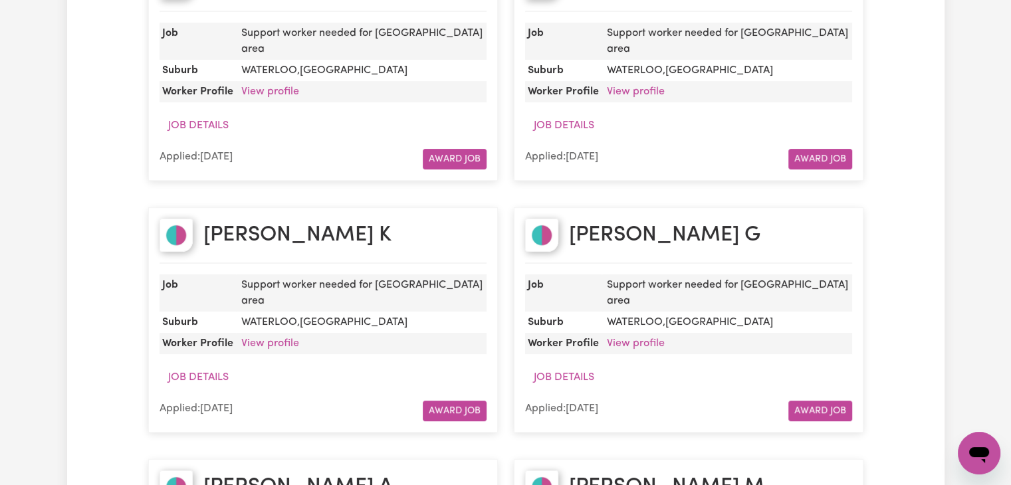
scroll to position [0, 0]
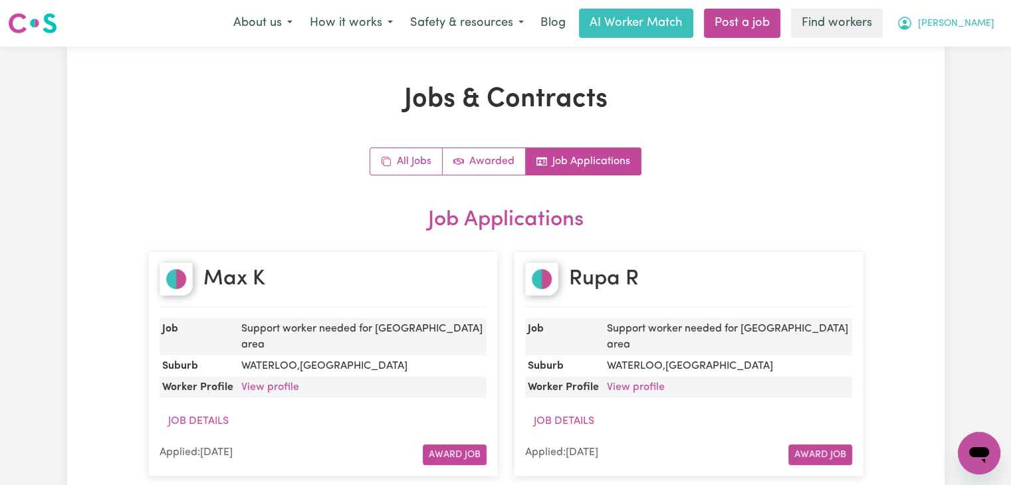
click at [982, 17] on span "[PERSON_NAME]" at bounding box center [956, 24] width 76 height 15
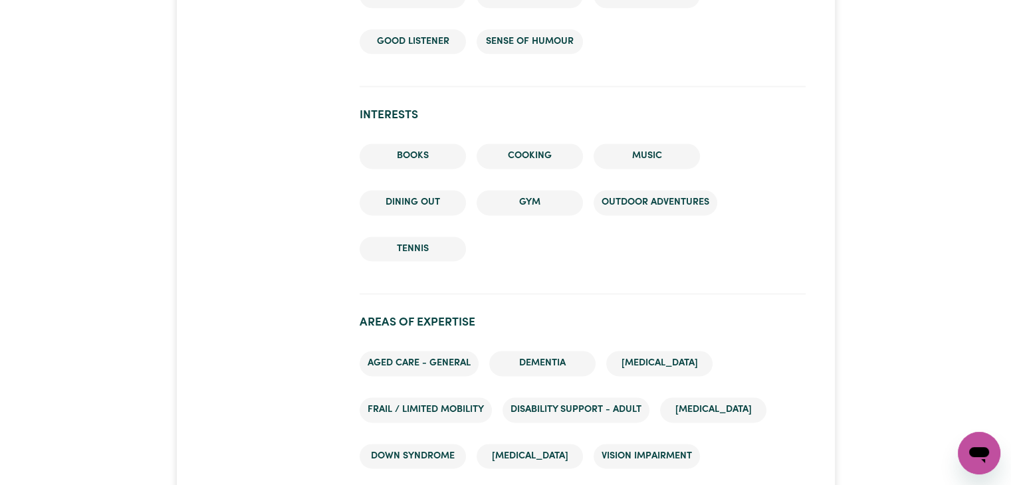
scroll to position [1722, 0]
